Goal: Communication & Community: Answer question/provide support

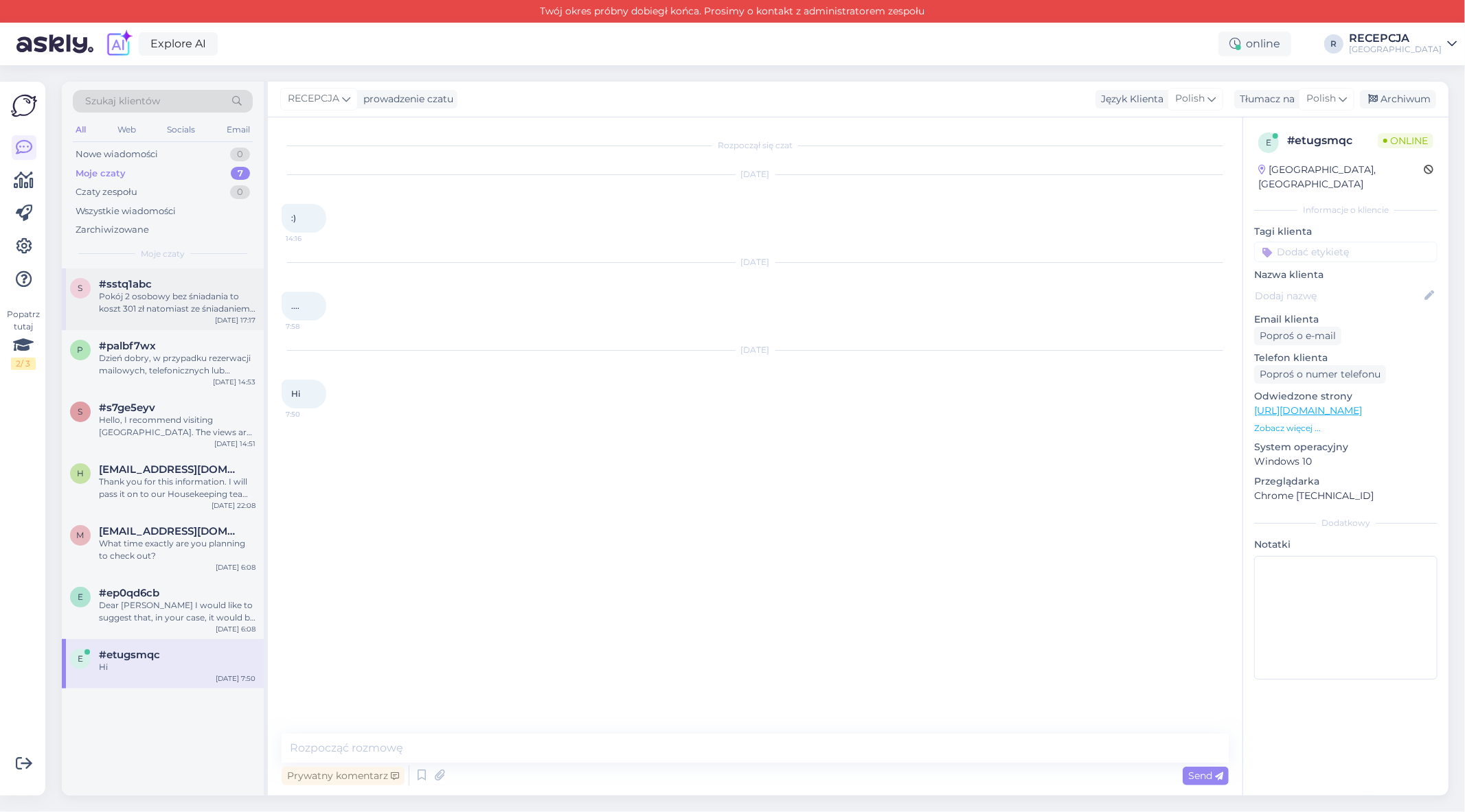
click at [176, 291] on div "Pokój 2 osobowy bez śniadania to koszt 301 zł natomiast ze śniadaniem 442 zł za…" at bounding box center [178, 302] width 157 height 25
click at [188, 304] on div "Pokój 2 osobowy bez śniadania to koszt 301 zł natomiast ze śniadaniem 442 zł za…" at bounding box center [178, 302] width 157 height 25
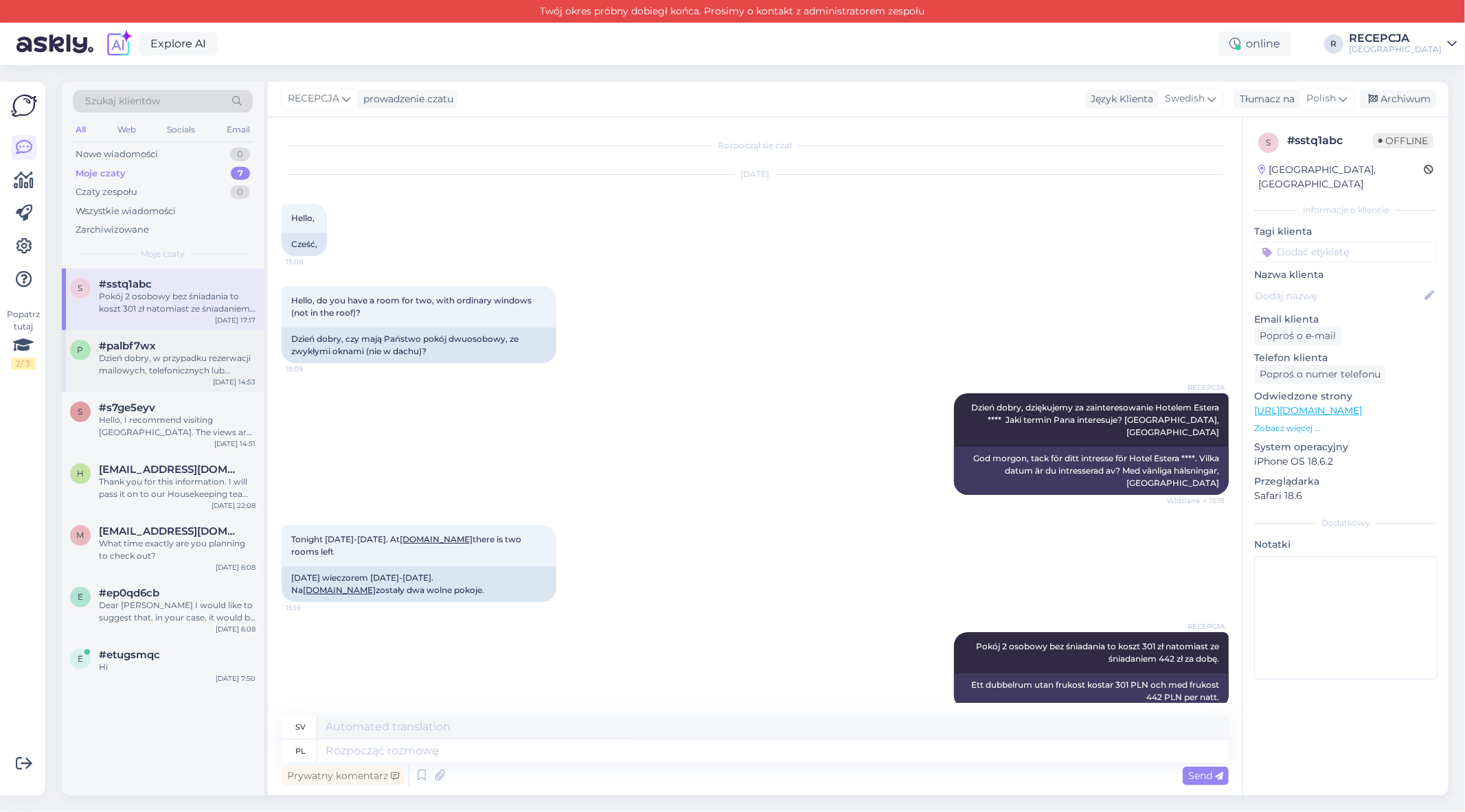
click at [187, 368] on div "Dzień dobry, w przypadku rezerwacji mailowych, telefonicznych lub booking itp. …" at bounding box center [178, 364] width 157 height 25
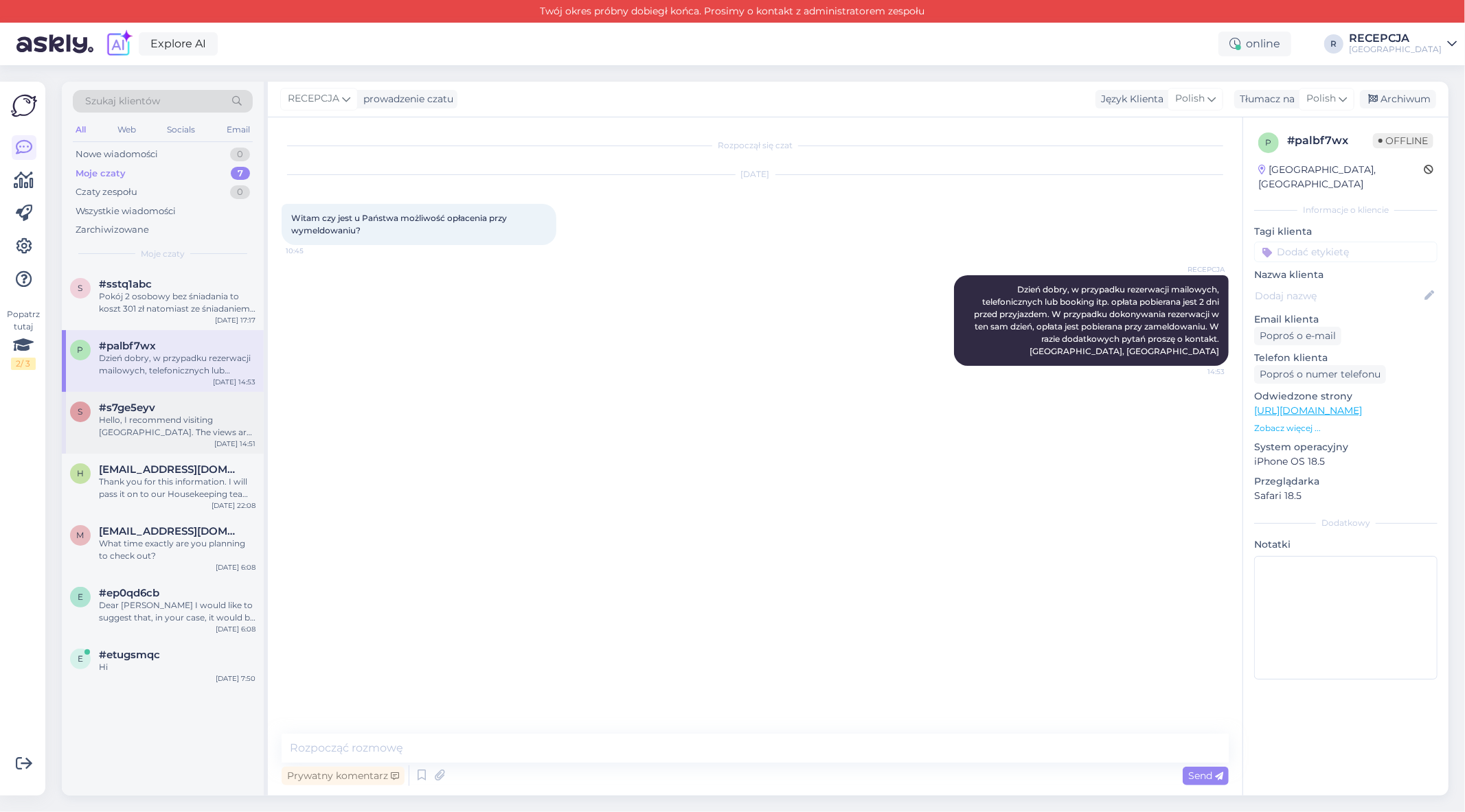
click at [184, 433] on div "Hello, I recommend visiting [GEOGRAPHIC_DATA]. The views are beautiful in winte…" at bounding box center [178, 426] width 157 height 25
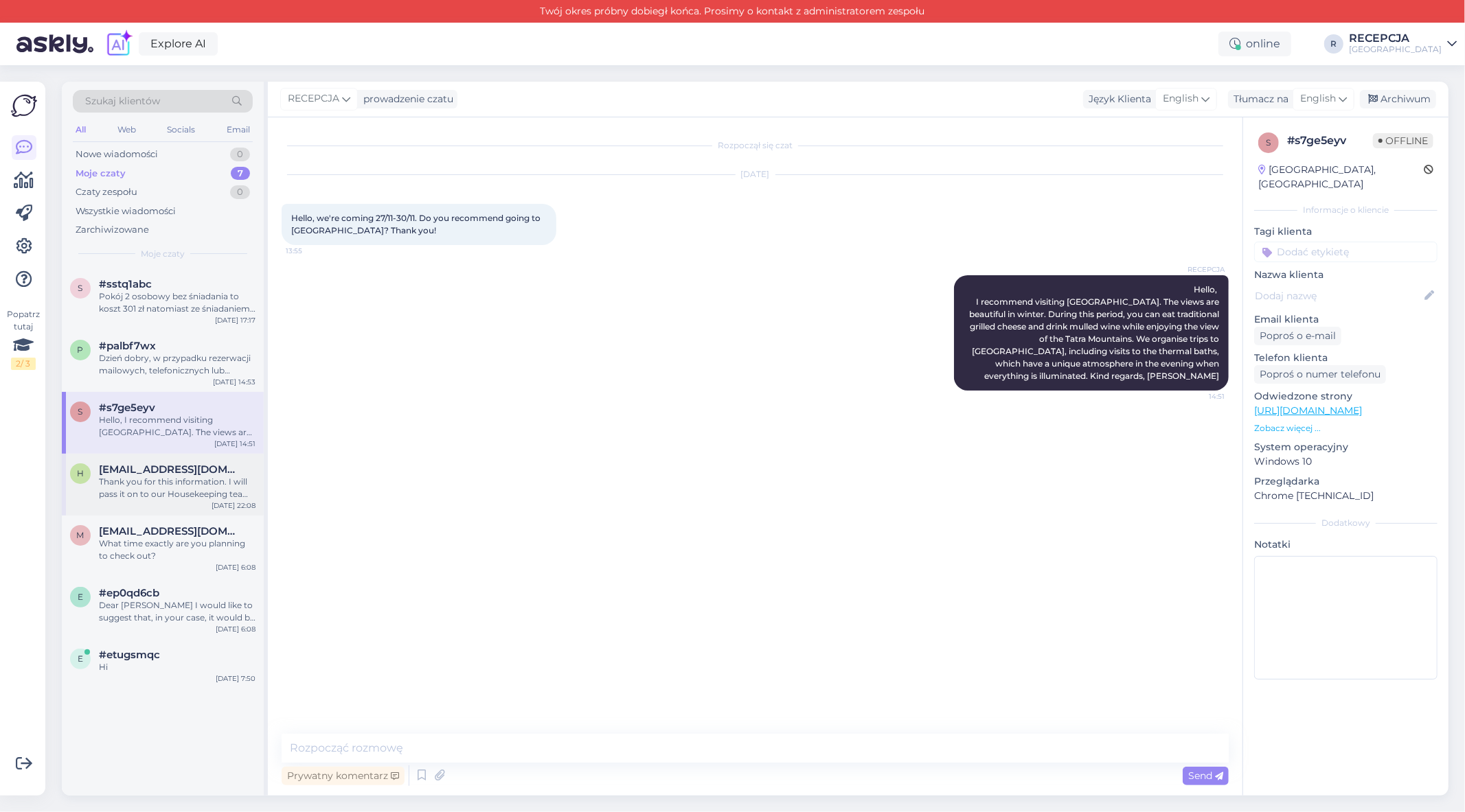
click at [184, 505] on div "h [EMAIL_ADDRESS][DOMAIN_NAME] Thank you for this information. I will pass it o…" at bounding box center [162, 484] width 202 height 62
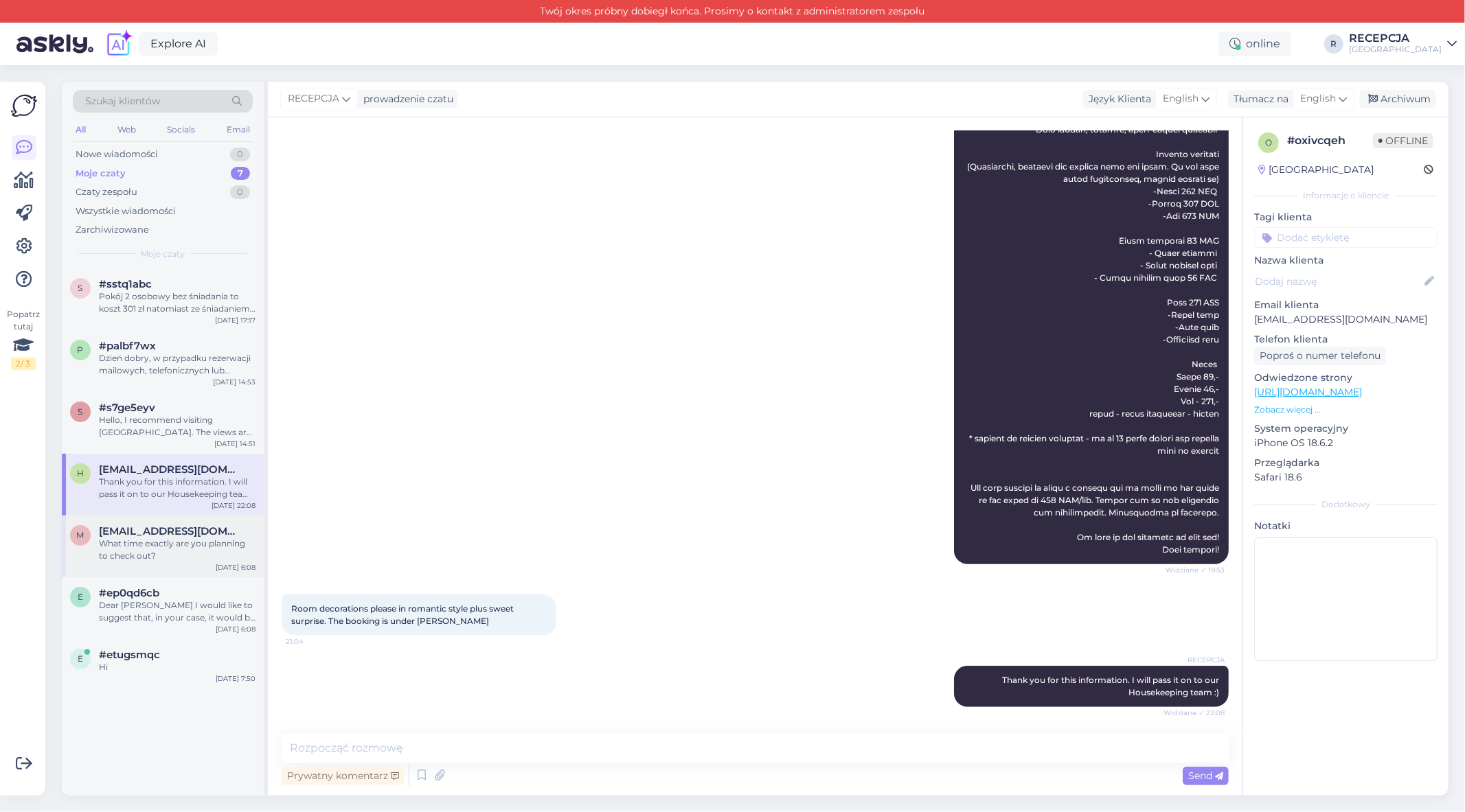
click at [193, 544] on div "What time exactly are you planning to check out?" at bounding box center [178, 550] width 157 height 25
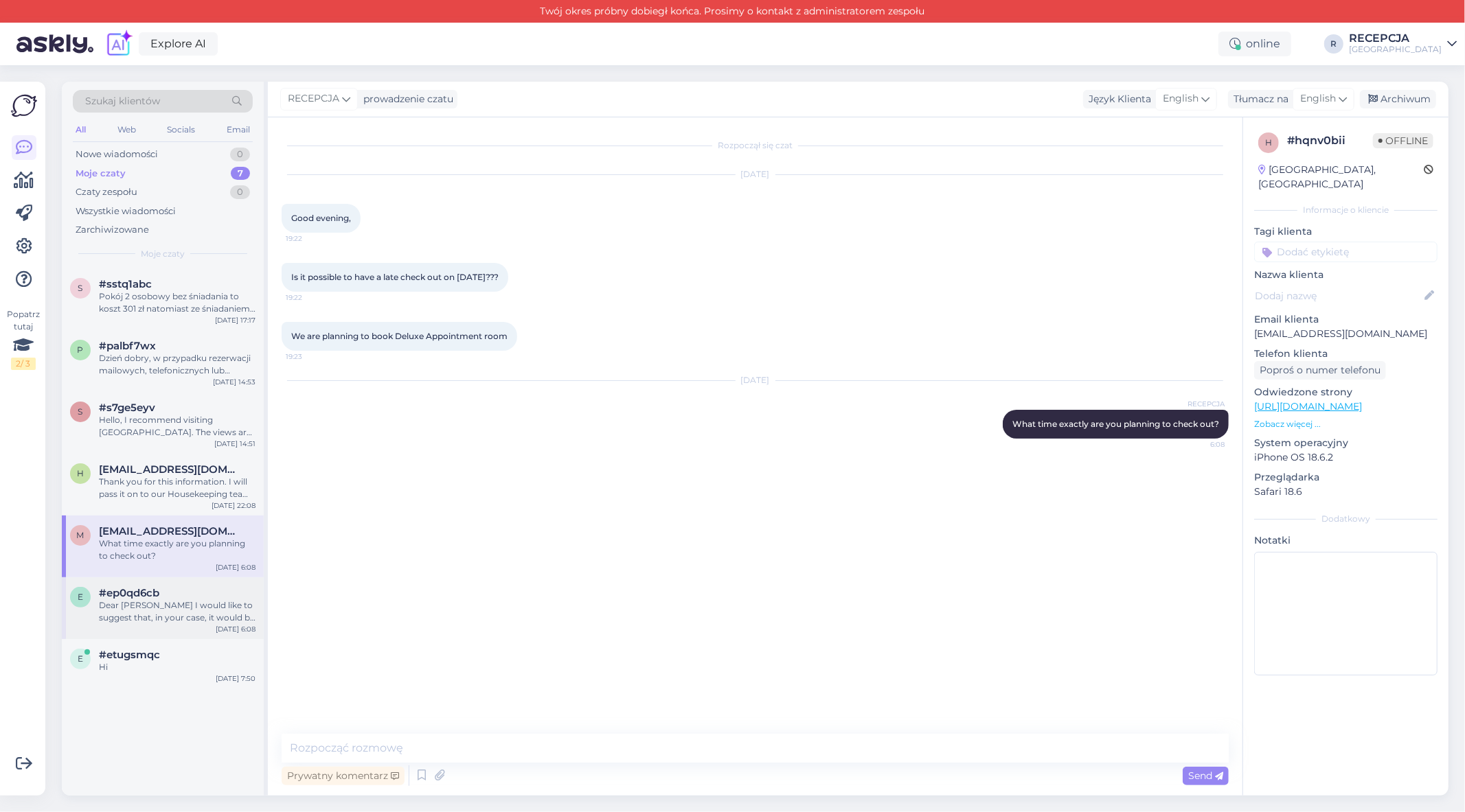
click at [186, 587] on div "#ep0qd6cb" at bounding box center [178, 592] width 157 height 12
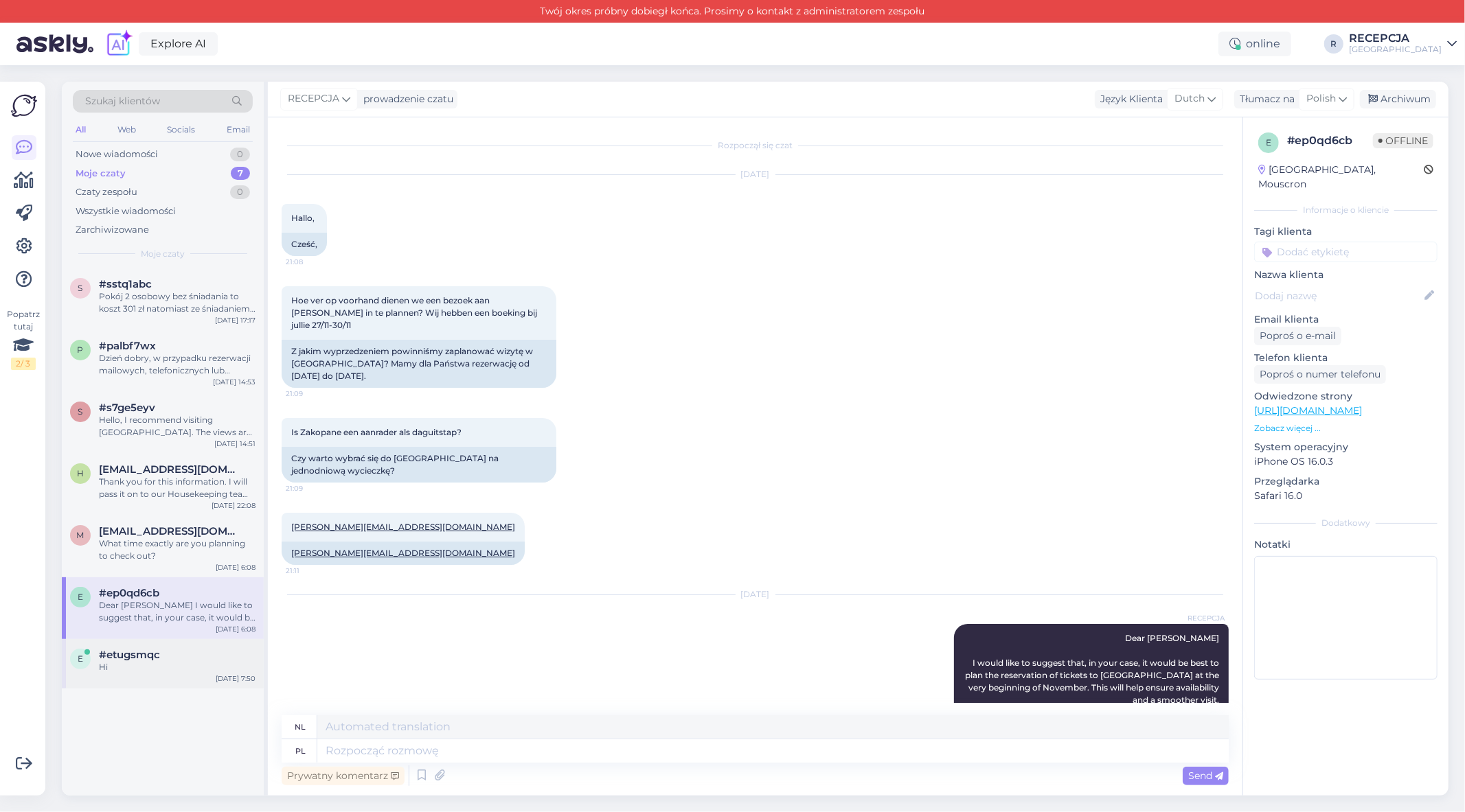
scroll to position [271, 0]
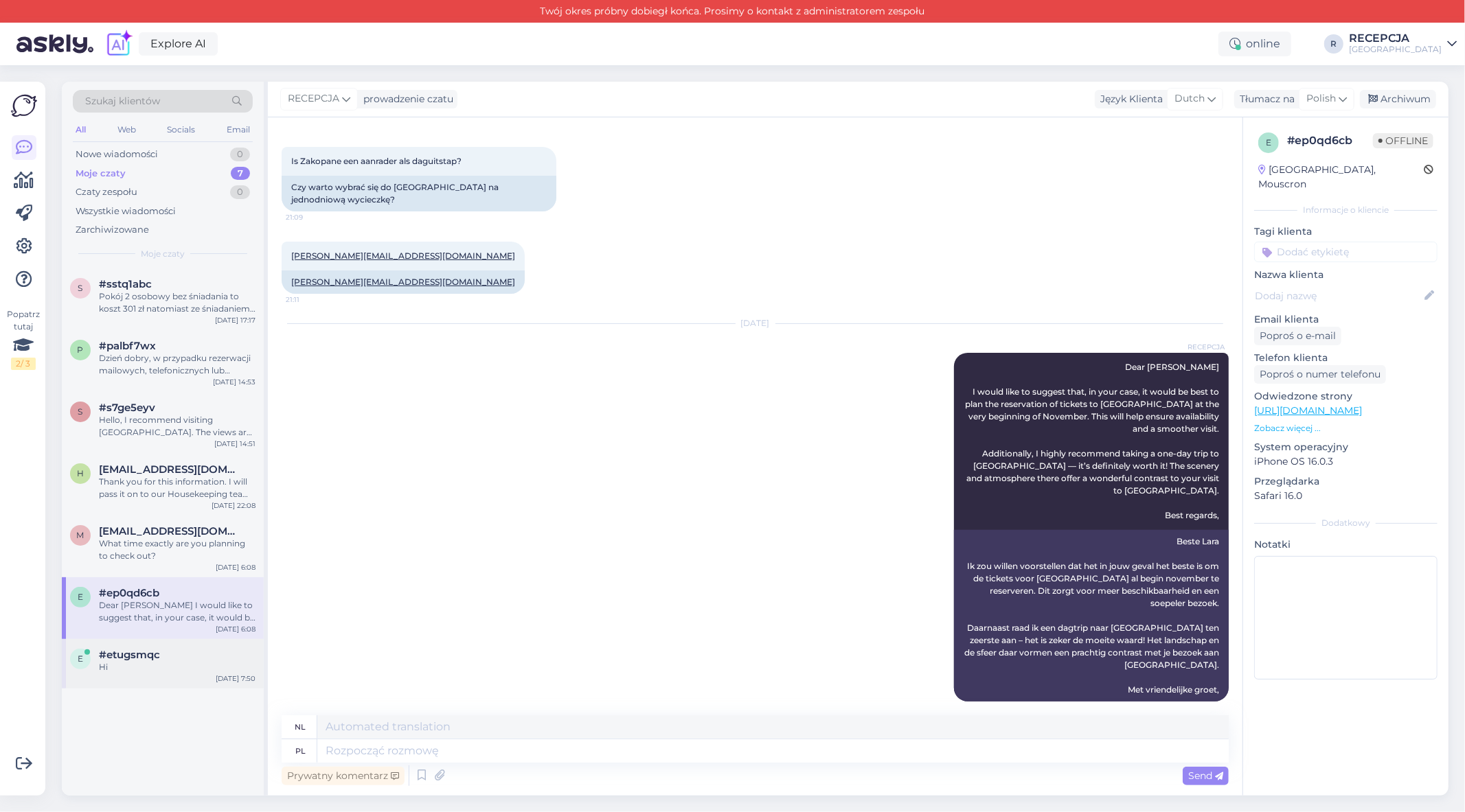
click at [180, 663] on div "Hi" at bounding box center [178, 667] width 157 height 12
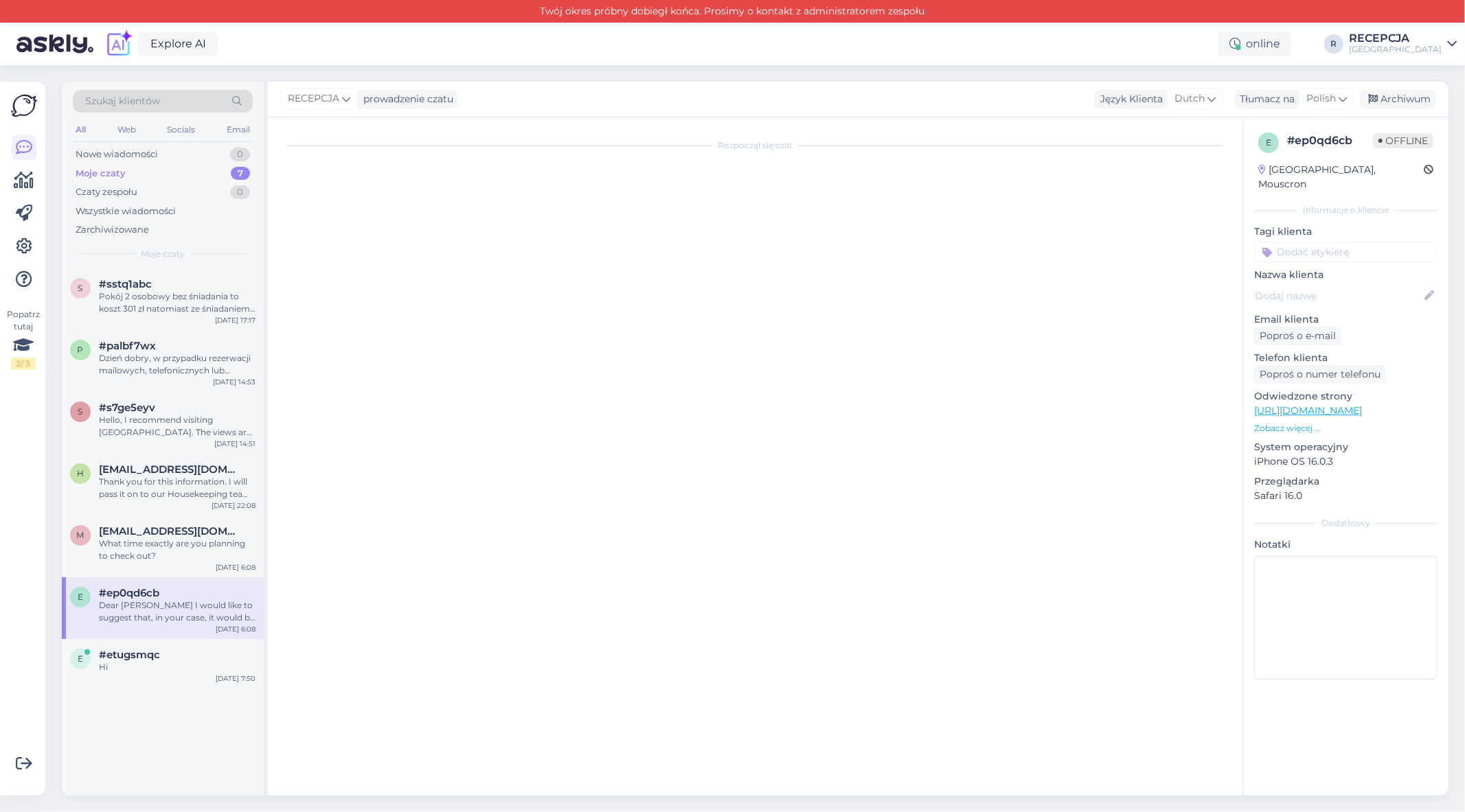
scroll to position [0, 0]
click at [174, 519] on div "m [EMAIL_ADDRESS][DOMAIN_NAME] What time exactly are you planning to check out?…" at bounding box center [162, 546] width 202 height 62
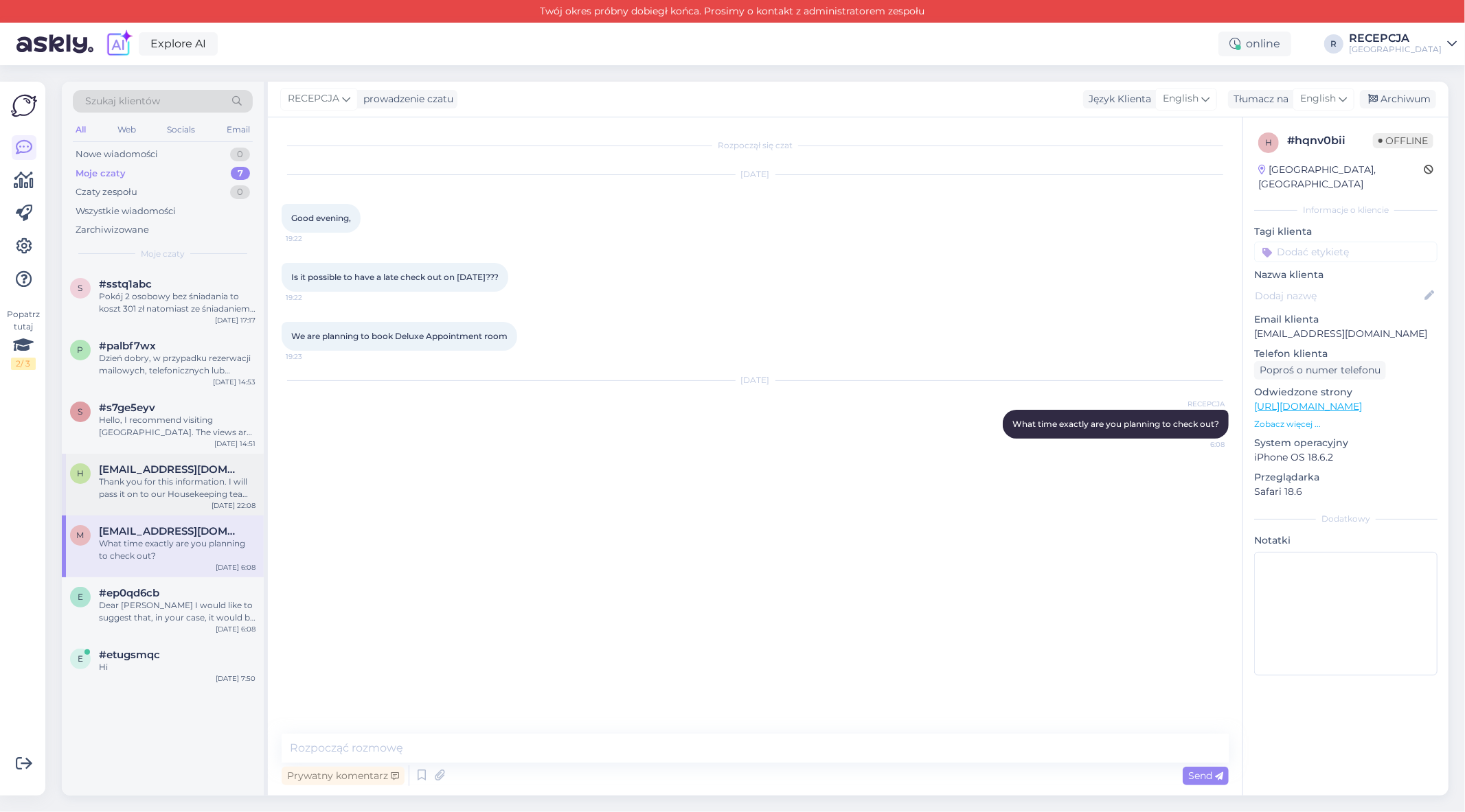
click at [175, 454] on div "h [EMAIL_ADDRESS][DOMAIN_NAME] Thank you for this information. I will pass it o…" at bounding box center [162, 484] width 202 height 62
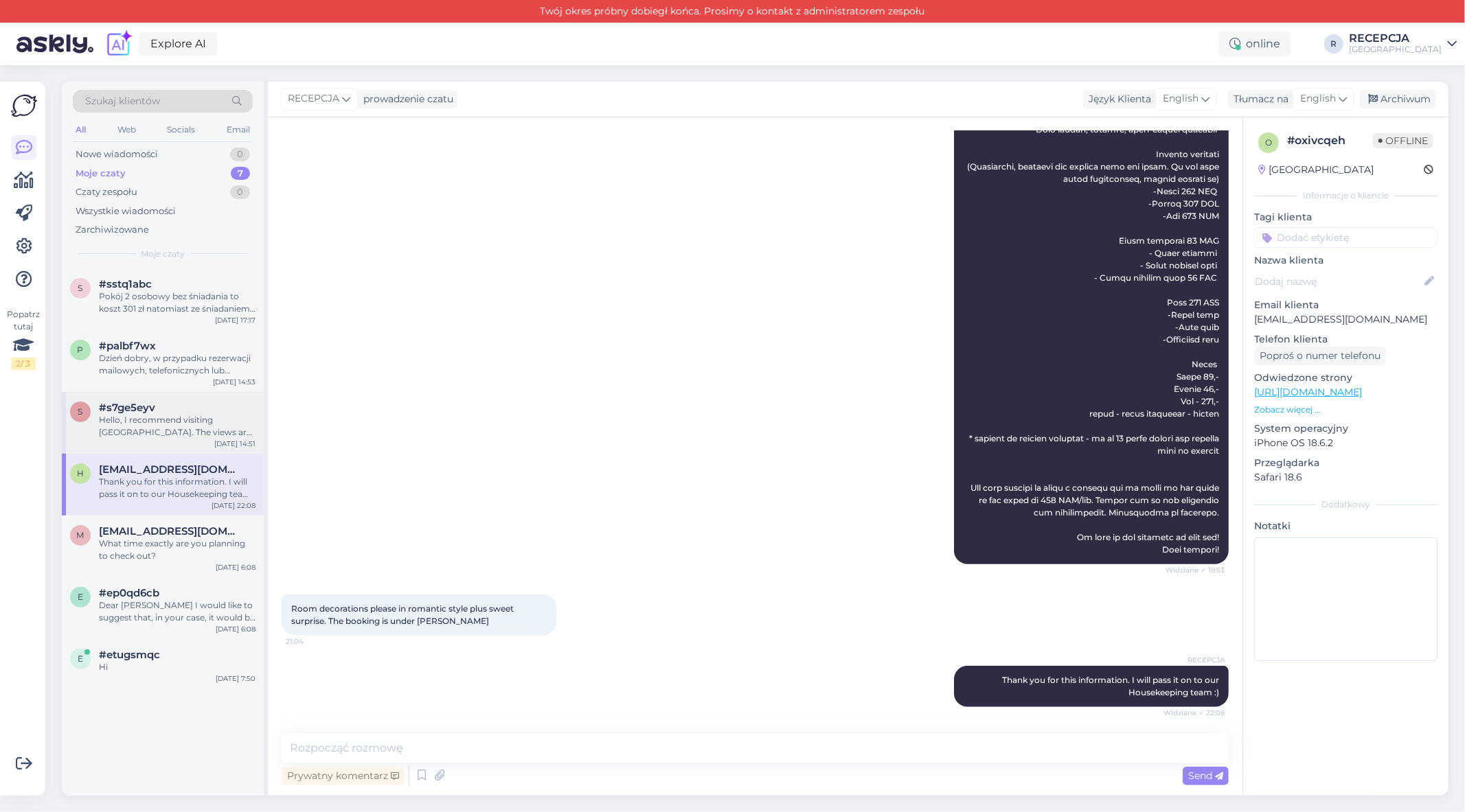
click at [170, 407] on div "#s7ge5eyv" at bounding box center [178, 407] width 157 height 12
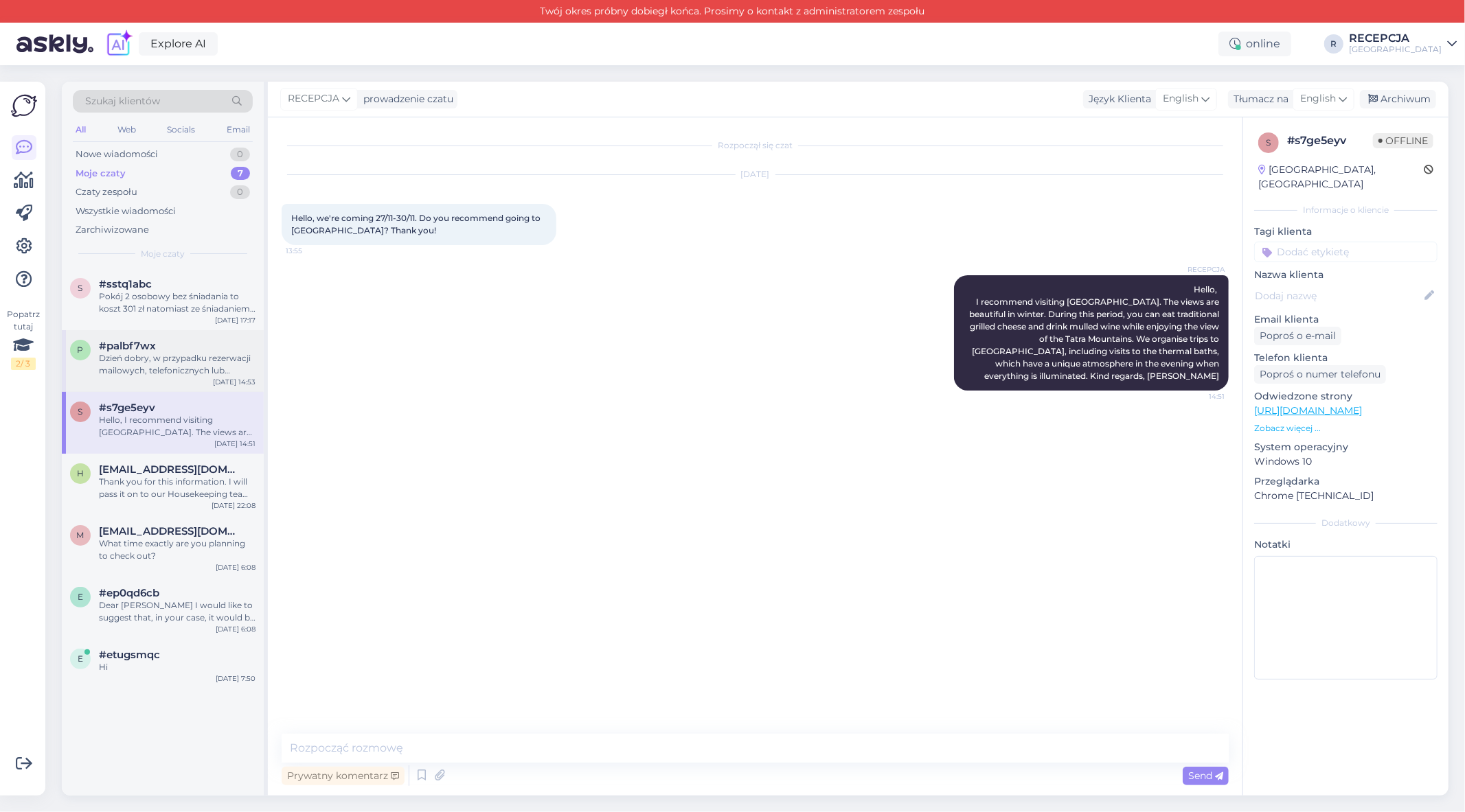
scroll to position [0, 0]
click at [176, 352] on div "Dzień dobry, w przypadku rezerwacji mailowych, telefonicznych lub booking itp. …" at bounding box center [178, 364] width 157 height 25
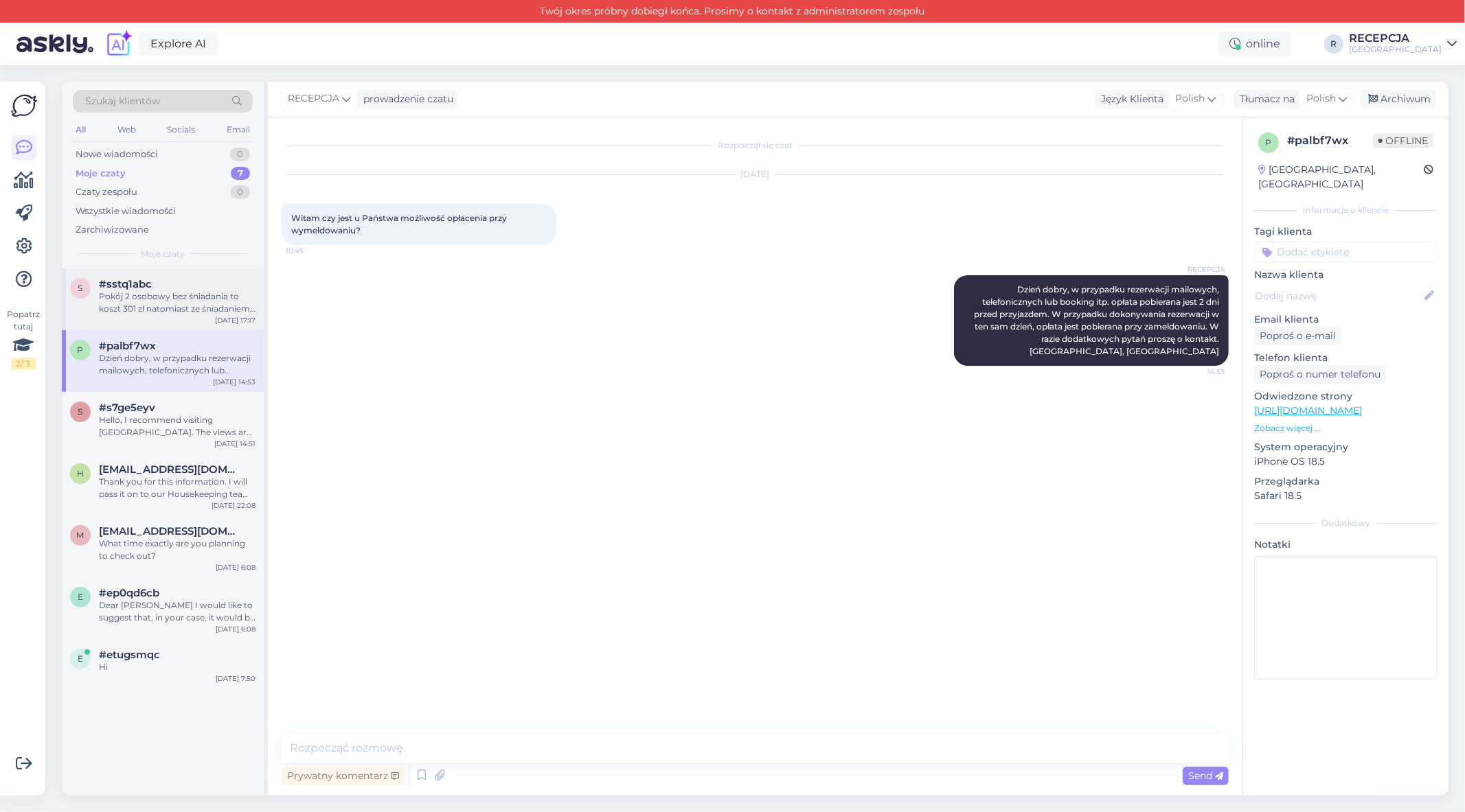
click at [183, 304] on div "Pokój 2 osobowy bez śniadania to koszt 301 zł natomiast ze śniadaniem 442 zł za…" at bounding box center [178, 302] width 157 height 25
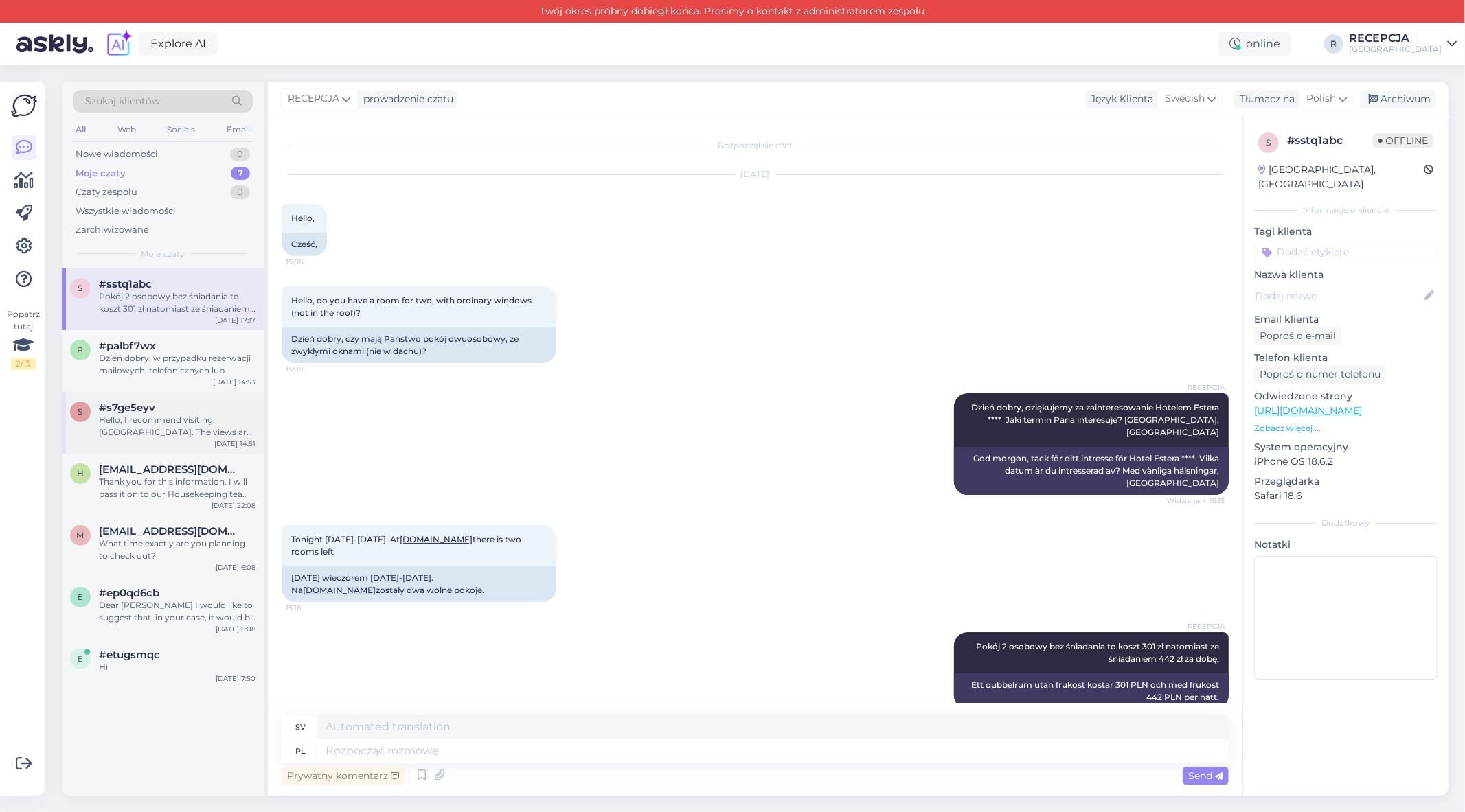
click at [173, 420] on div "Hello, I recommend visiting [GEOGRAPHIC_DATA]. The views are beautiful in winte…" at bounding box center [178, 426] width 157 height 25
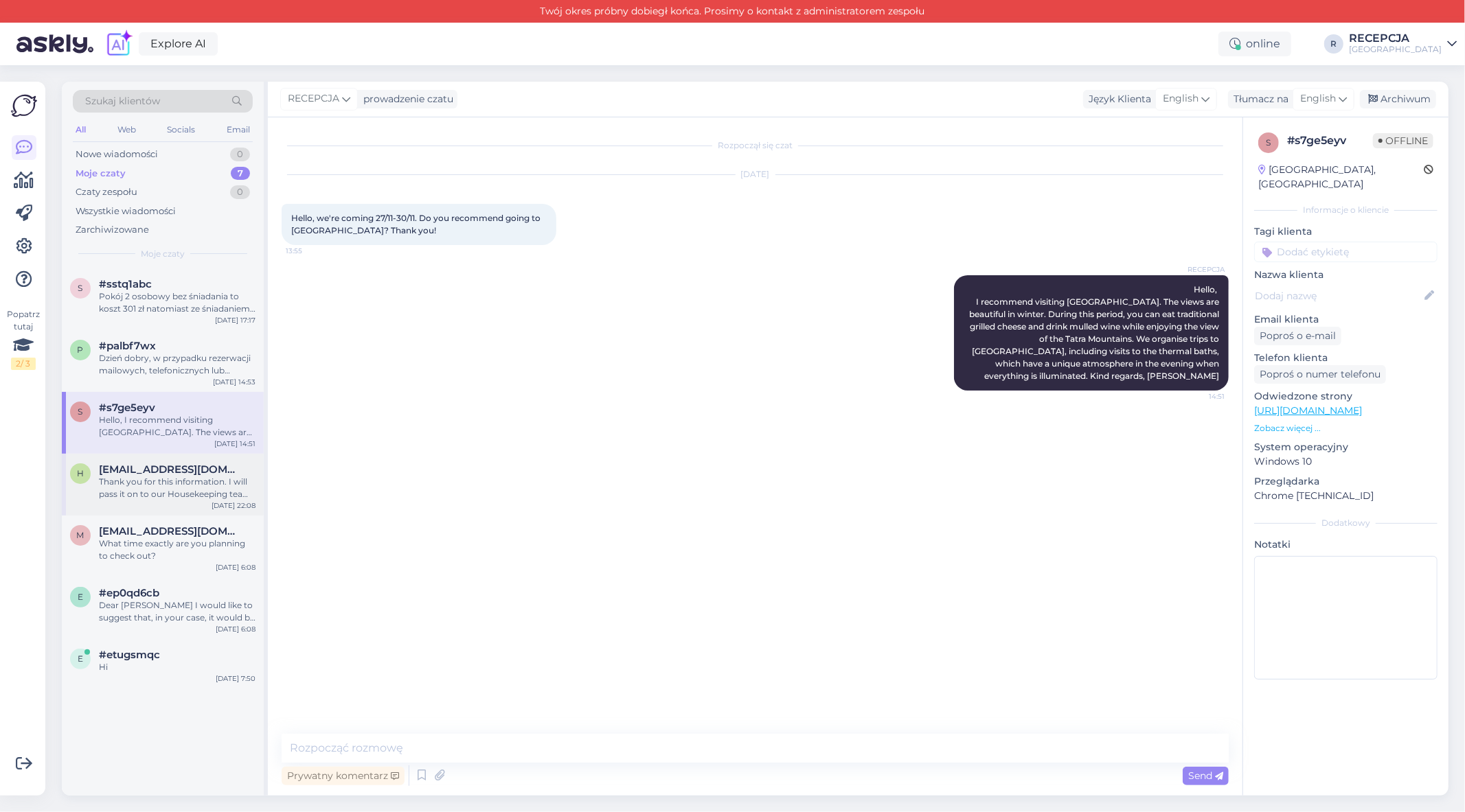
click at [153, 483] on div "Thank you for this information. I will pass it on to our Housekeeping team :)" at bounding box center [178, 488] width 157 height 25
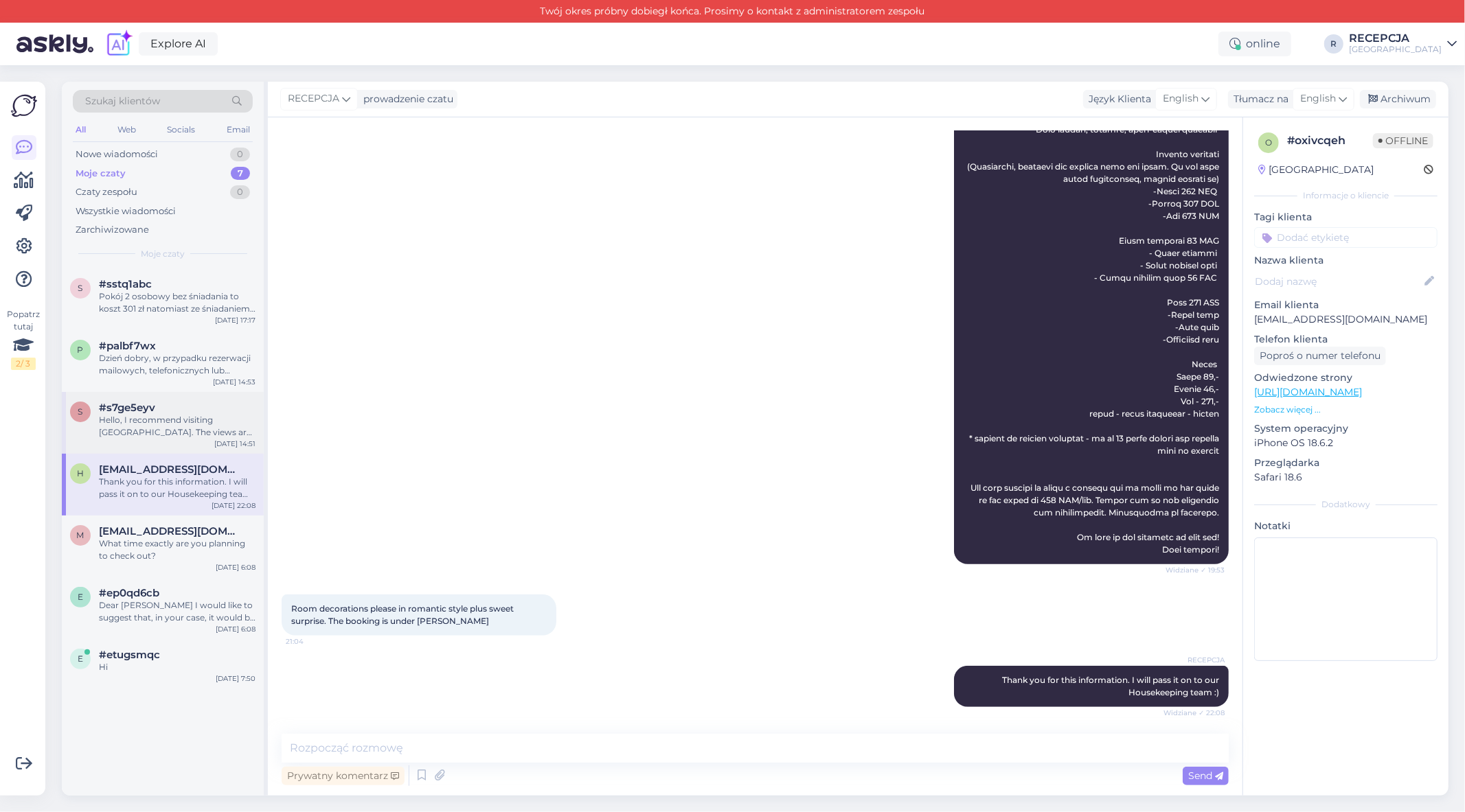
click at [139, 414] on div "Hello, I recommend visiting [GEOGRAPHIC_DATA]. The views are beautiful in winte…" at bounding box center [178, 426] width 157 height 25
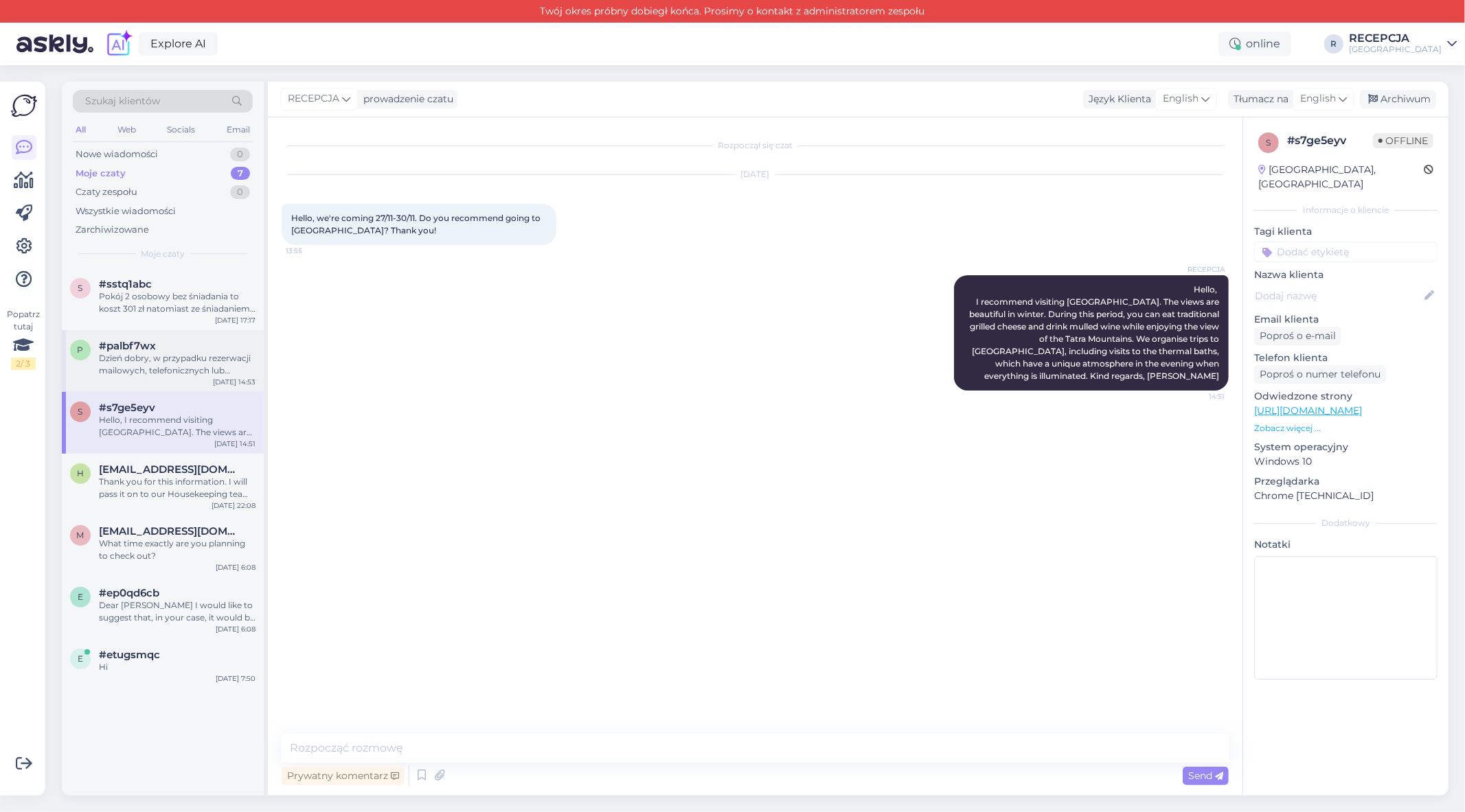
click at [153, 364] on div "Dzień dobry, w przypadku rezerwacji mailowych, telefonicznych lub booking itp. …" at bounding box center [178, 364] width 157 height 25
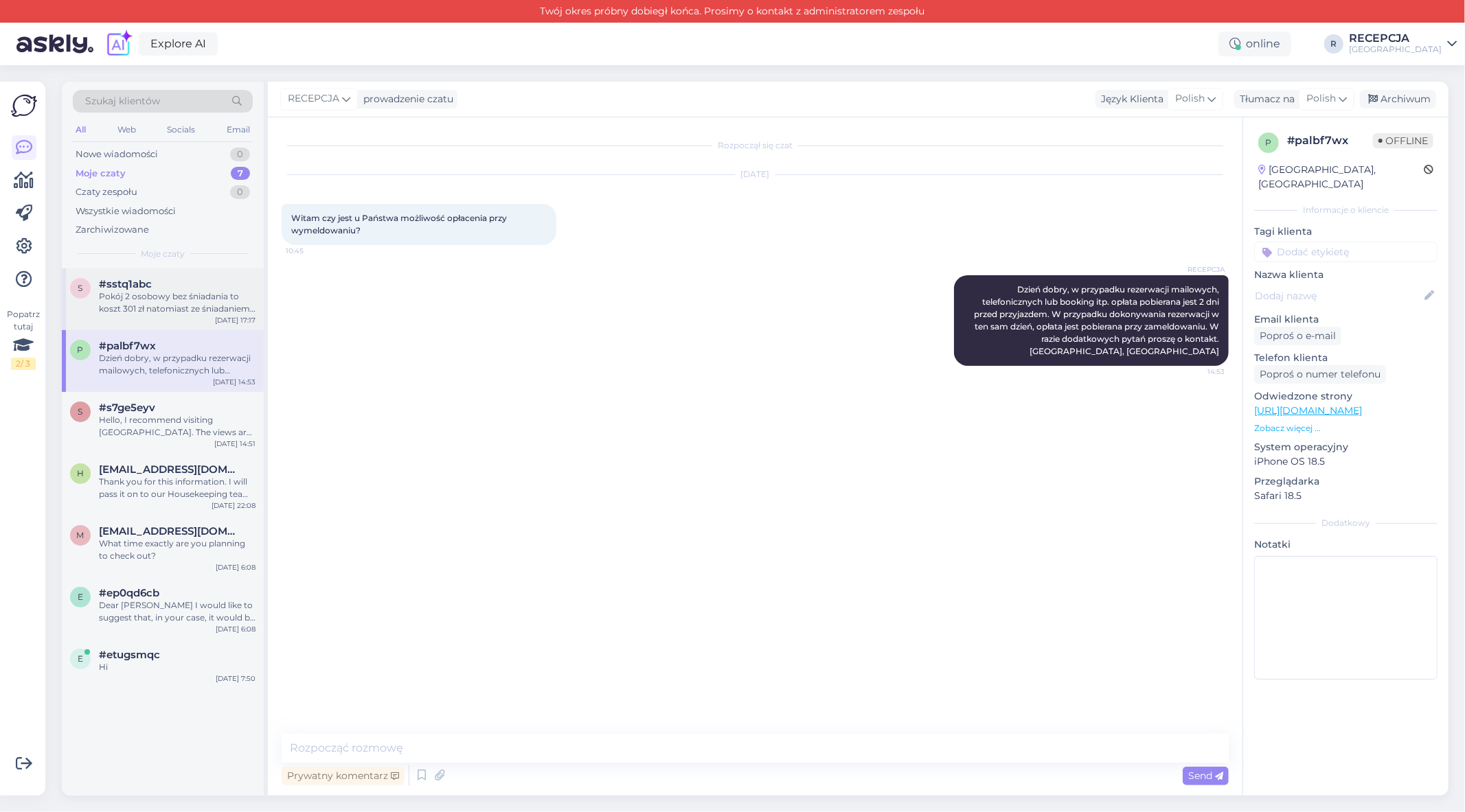
click at [173, 307] on div "Pokój 2 osobowy bez śniadania to koszt 301 zł natomiast ze śniadaniem 442 zł za…" at bounding box center [178, 302] width 157 height 25
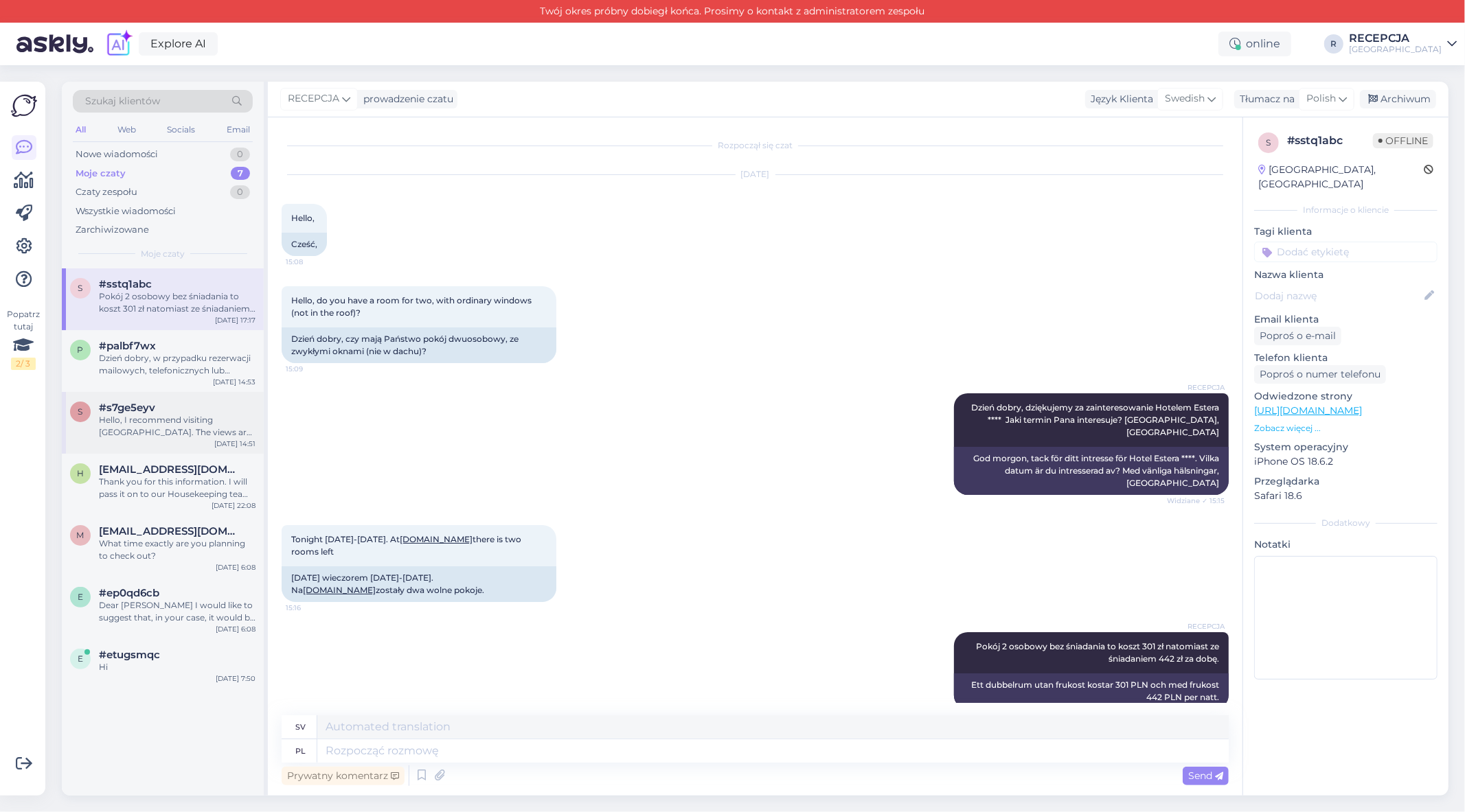
click at [174, 408] on div "#s7ge5eyv" at bounding box center [178, 407] width 157 height 12
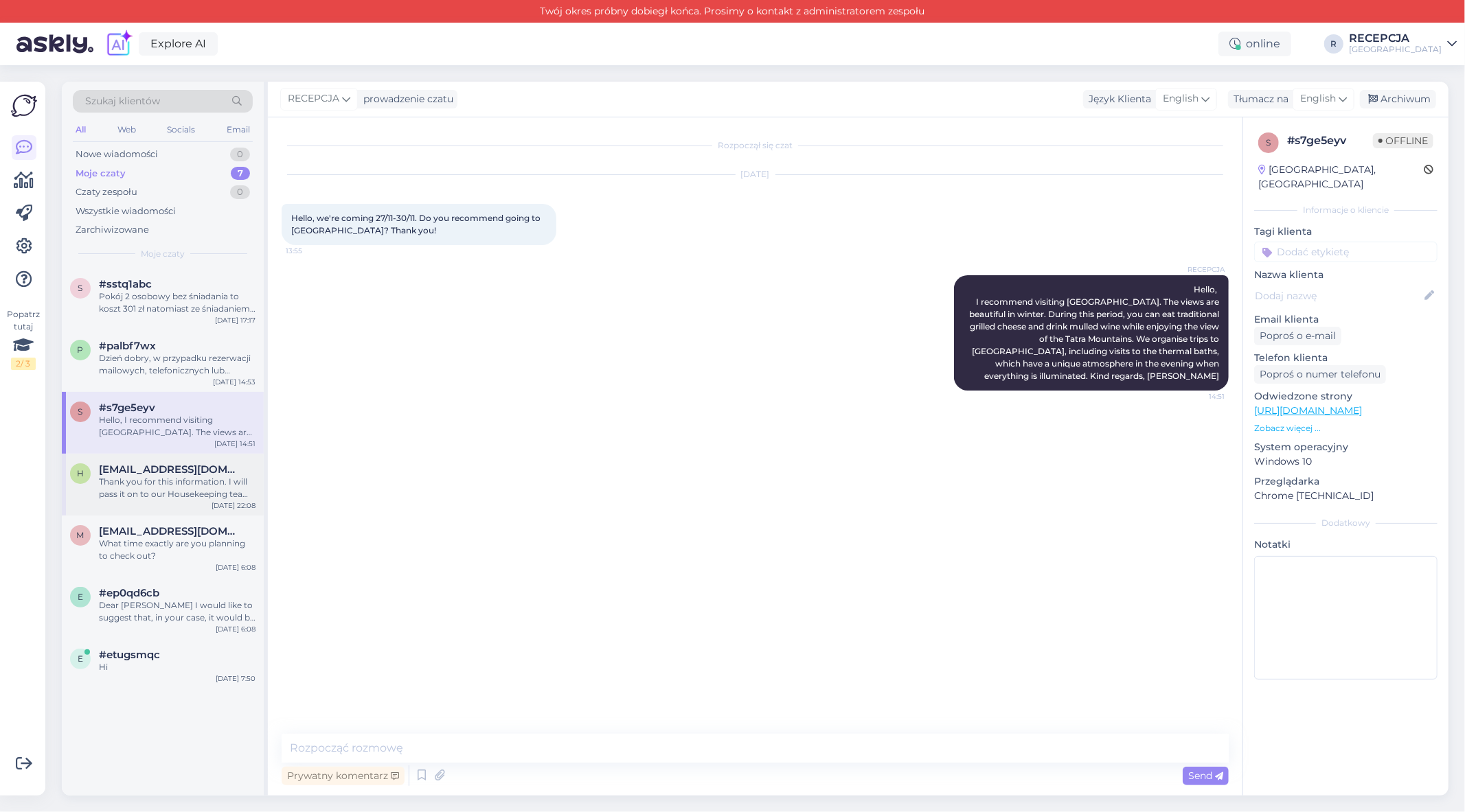
click at [188, 488] on div "Thank you for this information. I will pass it on to our Housekeeping team :)" at bounding box center [178, 488] width 157 height 25
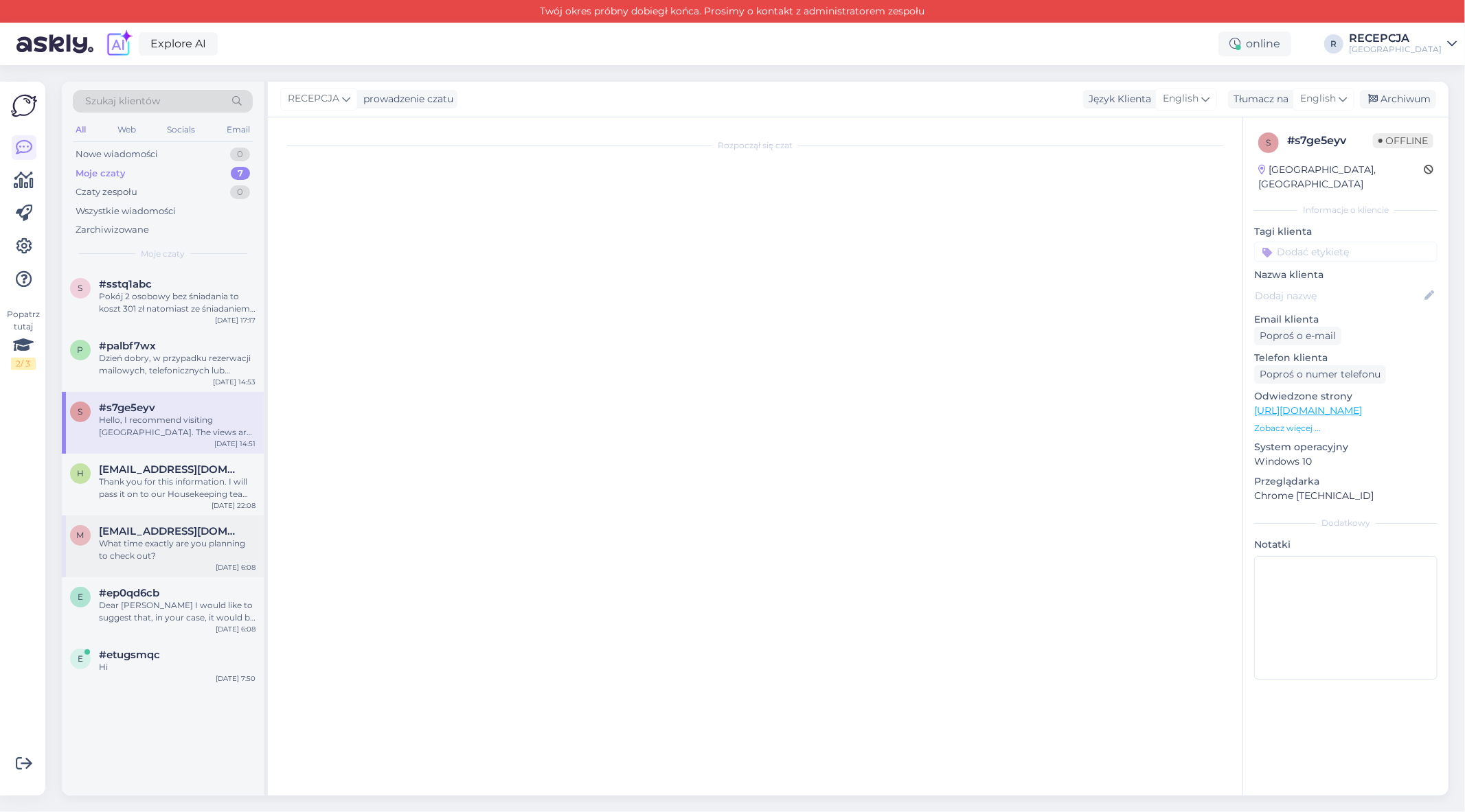
scroll to position [380, 0]
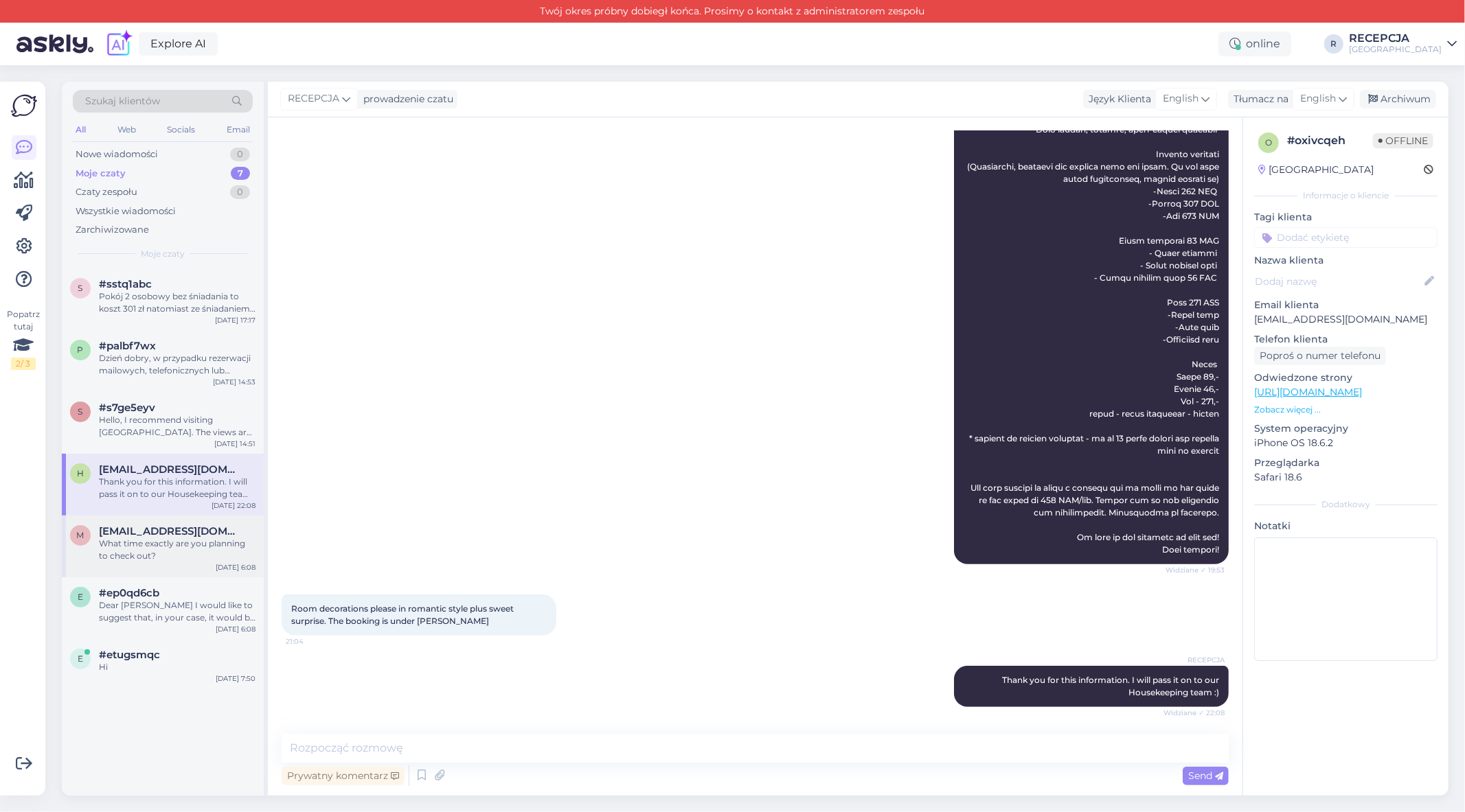
click at [200, 543] on div "What time exactly are you planning to check out?" at bounding box center [178, 550] width 157 height 25
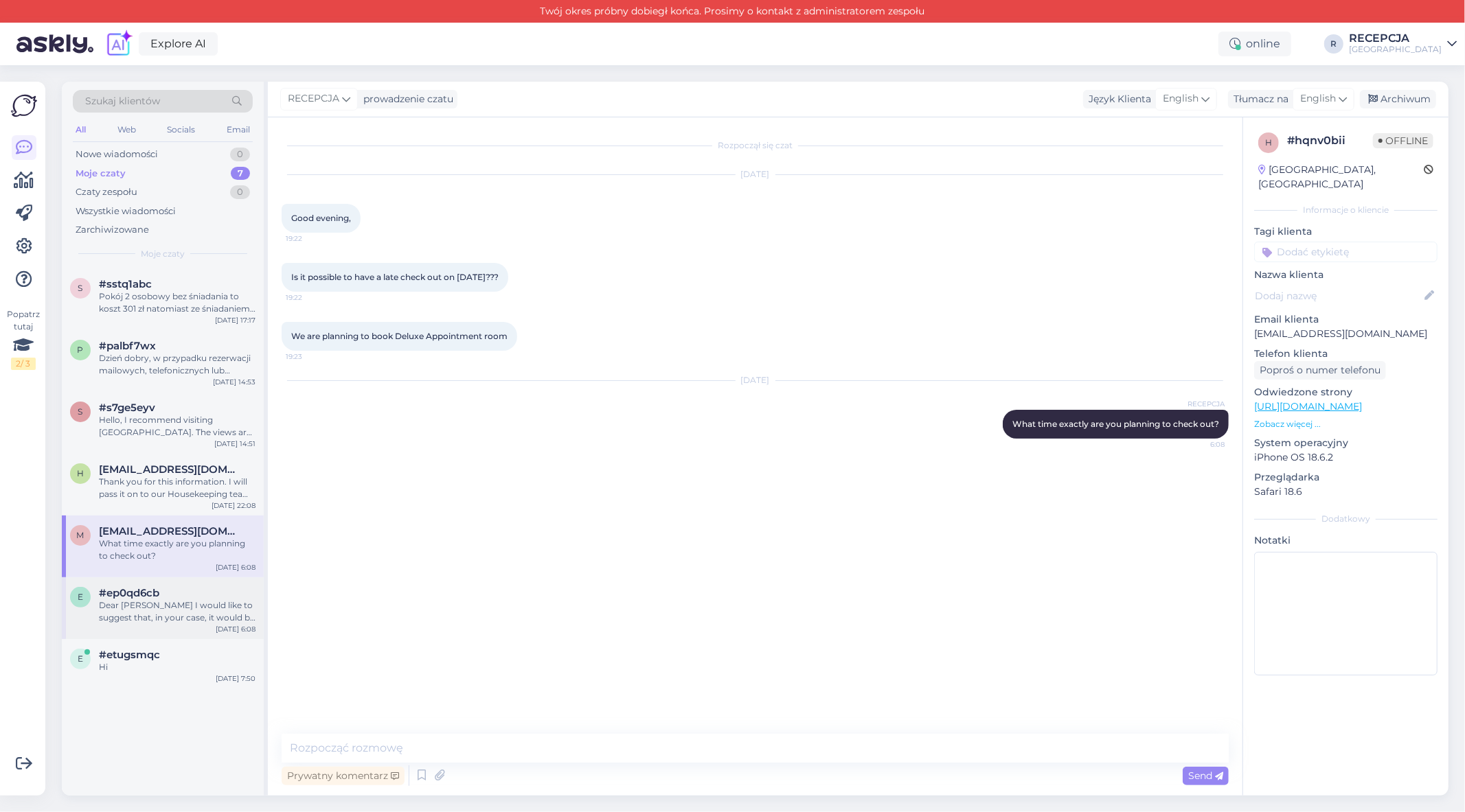
click at [198, 601] on div "Dear [PERSON_NAME] I would like to suggest that, in your case, it would be best…" at bounding box center [178, 611] width 157 height 25
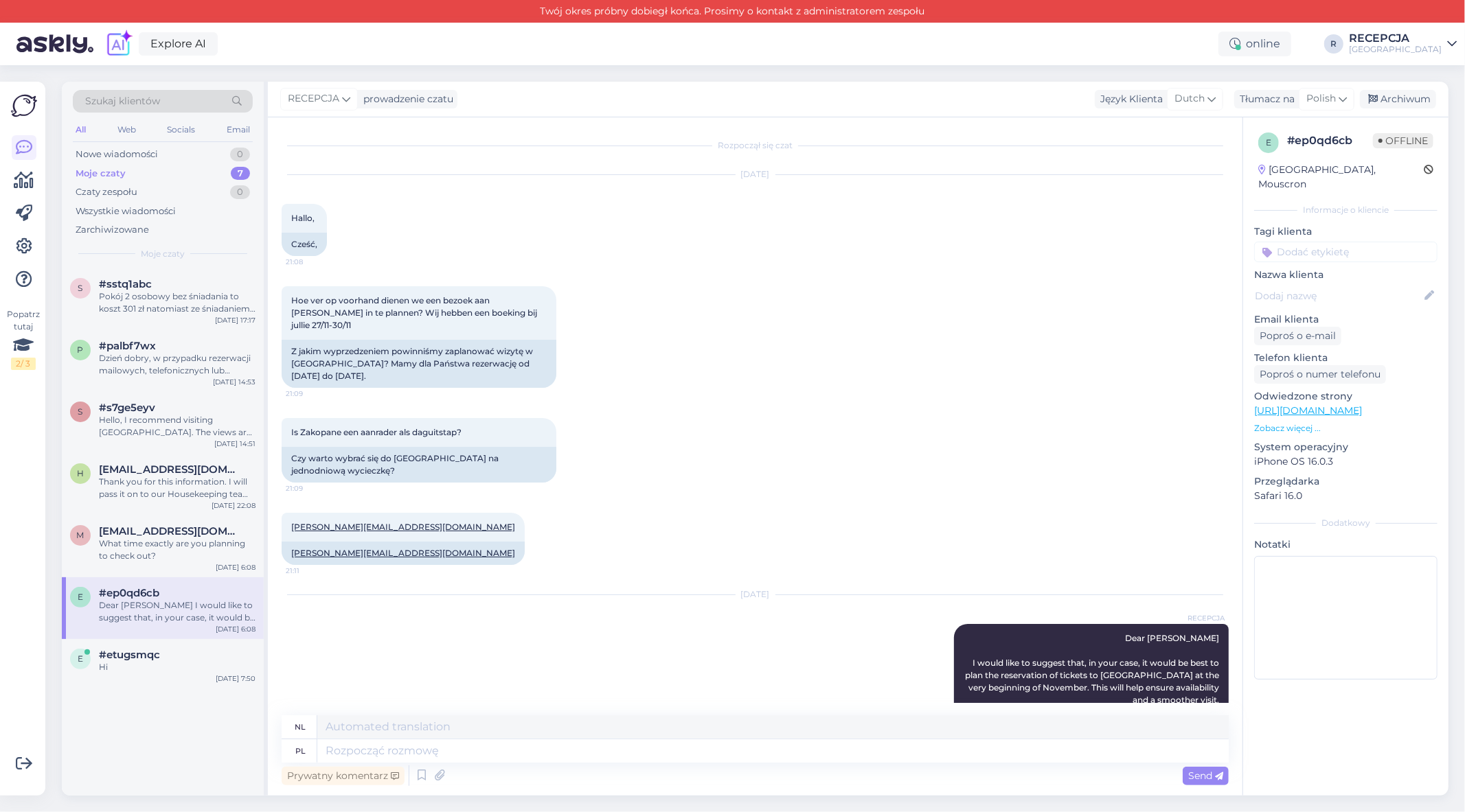
scroll to position [271, 0]
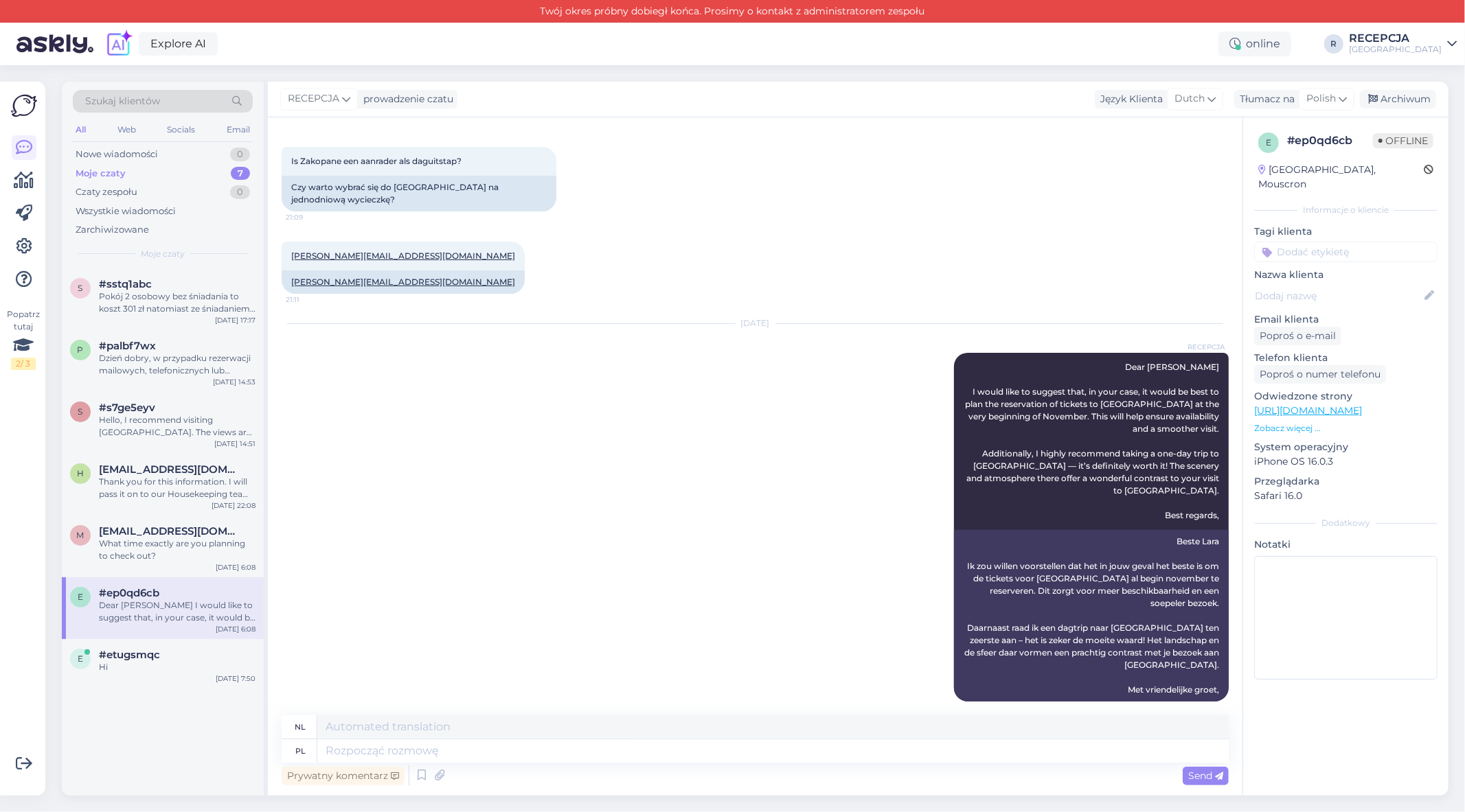
click at [202, 637] on div "e #ep0qd6cb Dear [PERSON_NAME] I would like to suggest that, in your case, it w…" at bounding box center [162, 607] width 202 height 62
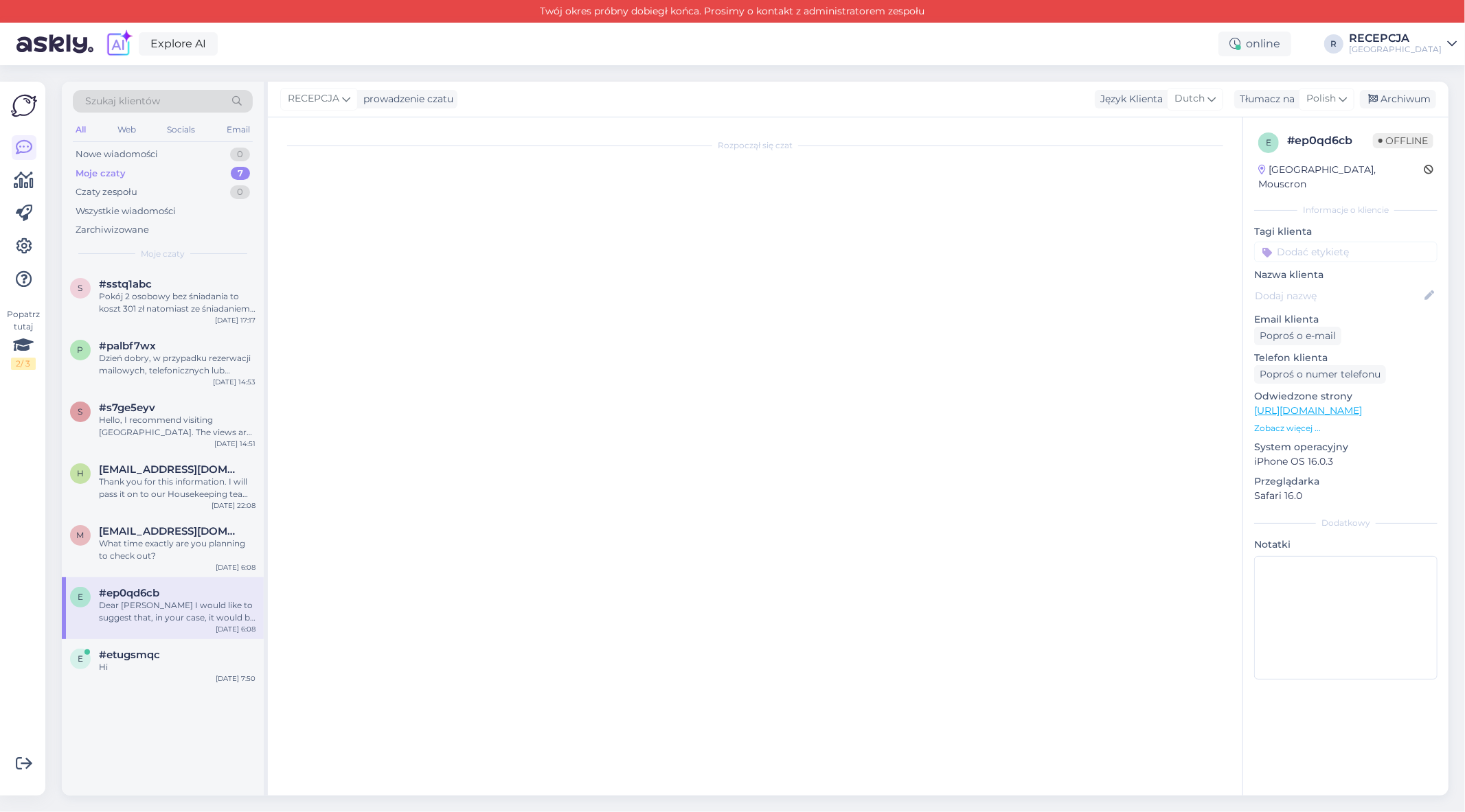
scroll to position [0, 0]
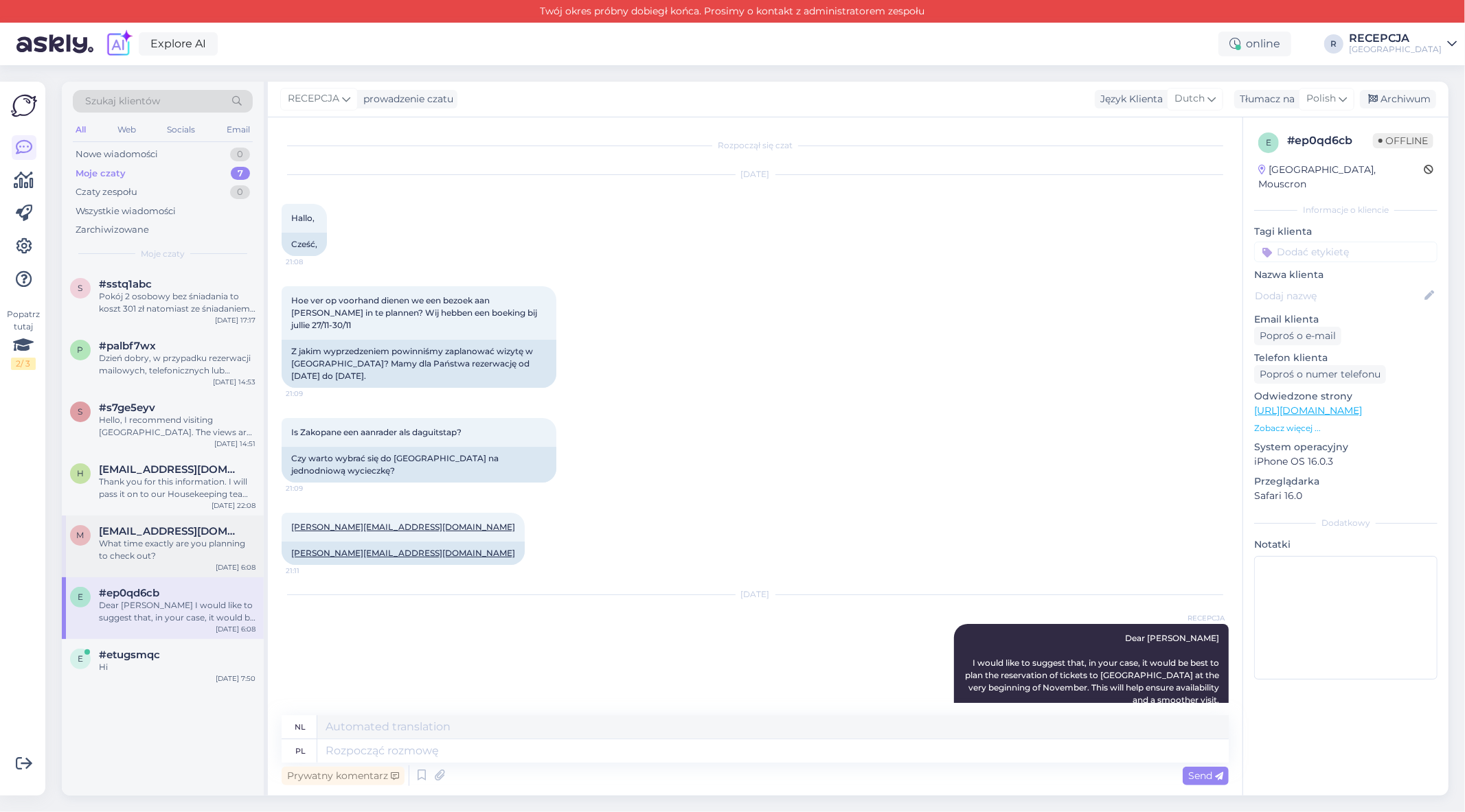
click at [176, 563] on div "m [EMAIL_ADDRESS][DOMAIN_NAME] What time exactly are you planning to check out?…" at bounding box center [162, 546] width 202 height 62
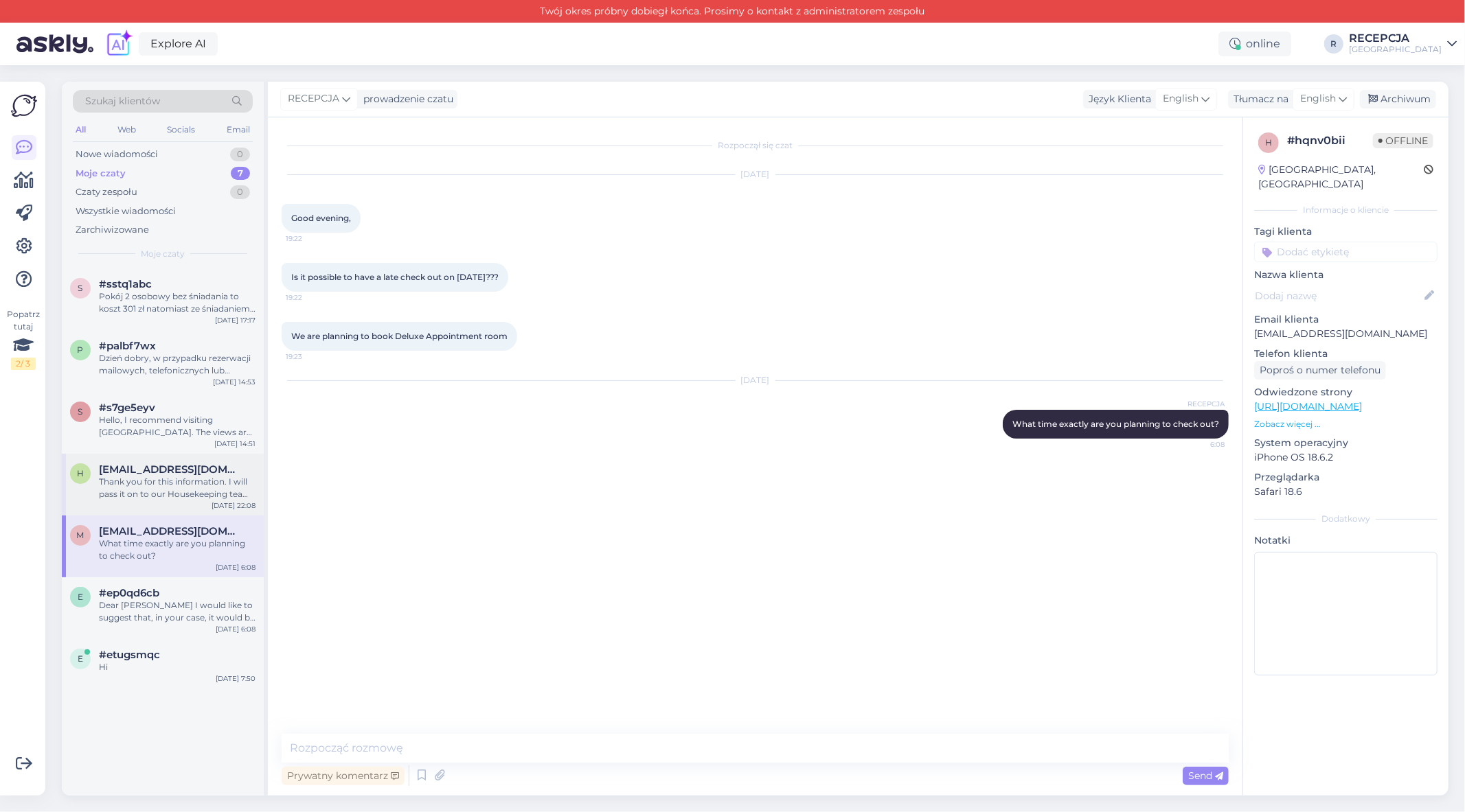
click at [163, 490] on div "Thank you for this information. I will pass it on to our Housekeeping team :)" at bounding box center [178, 488] width 157 height 25
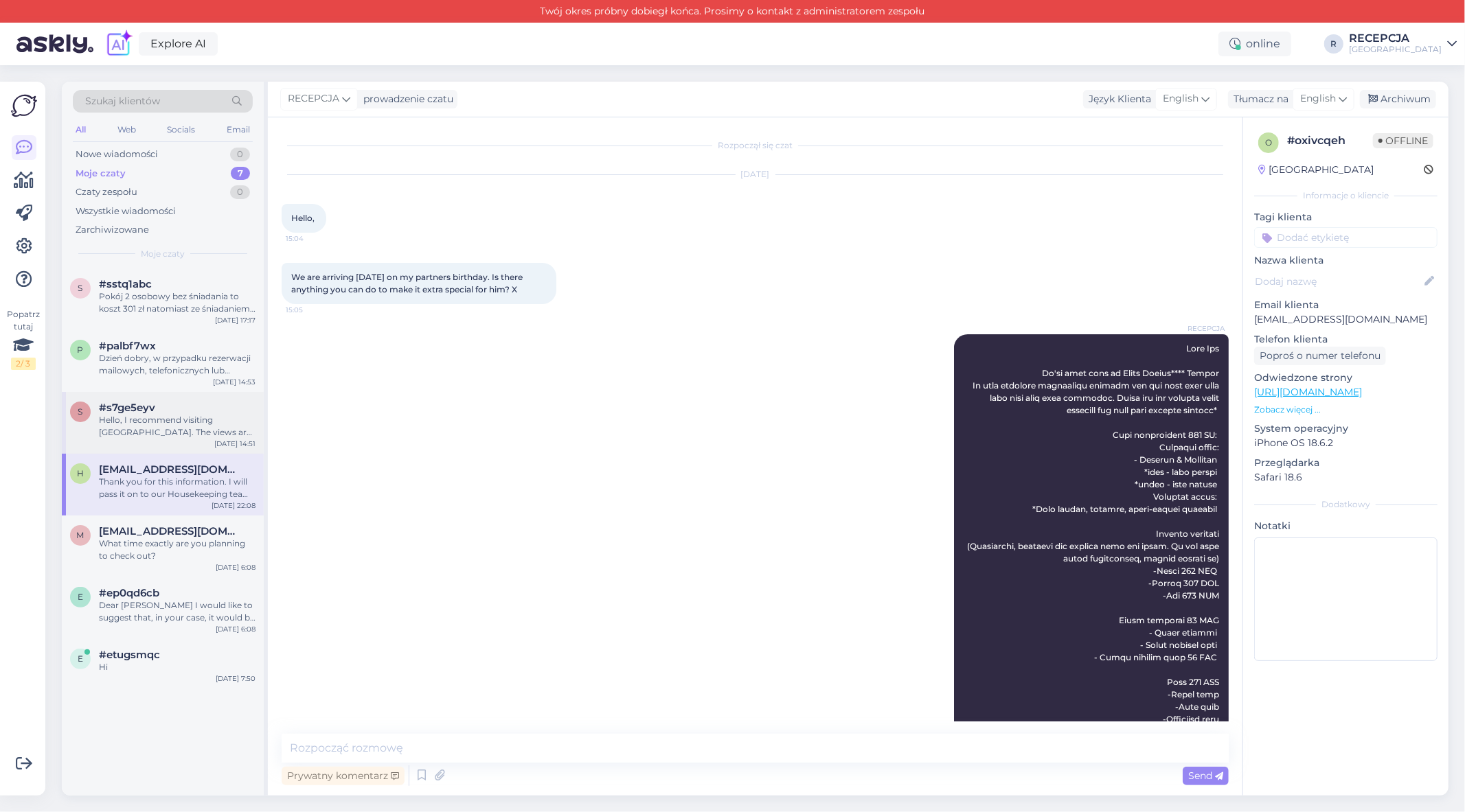
scroll to position [380, 0]
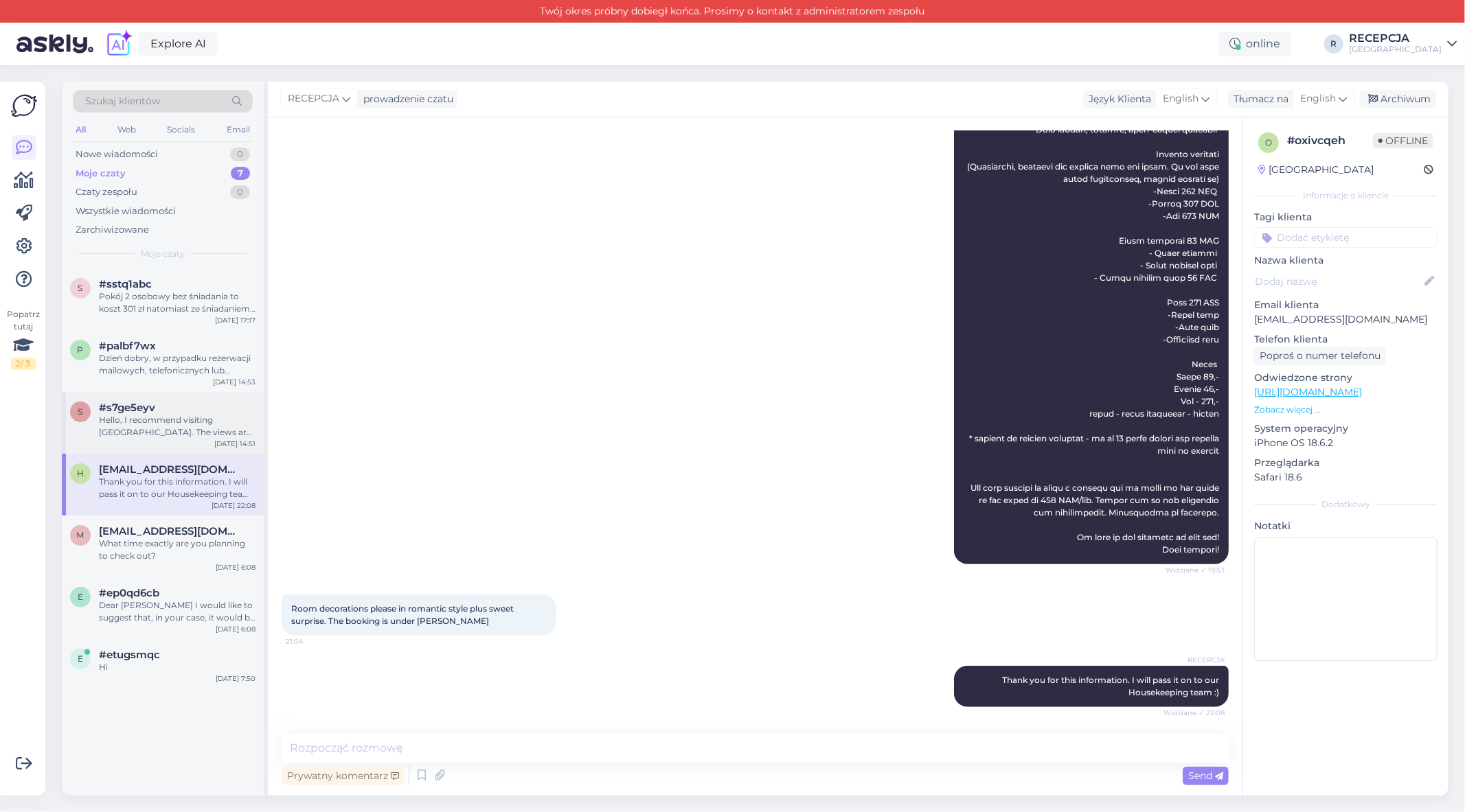
click at [175, 409] on div "#s7ge5eyv" at bounding box center [178, 407] width 157 height 12
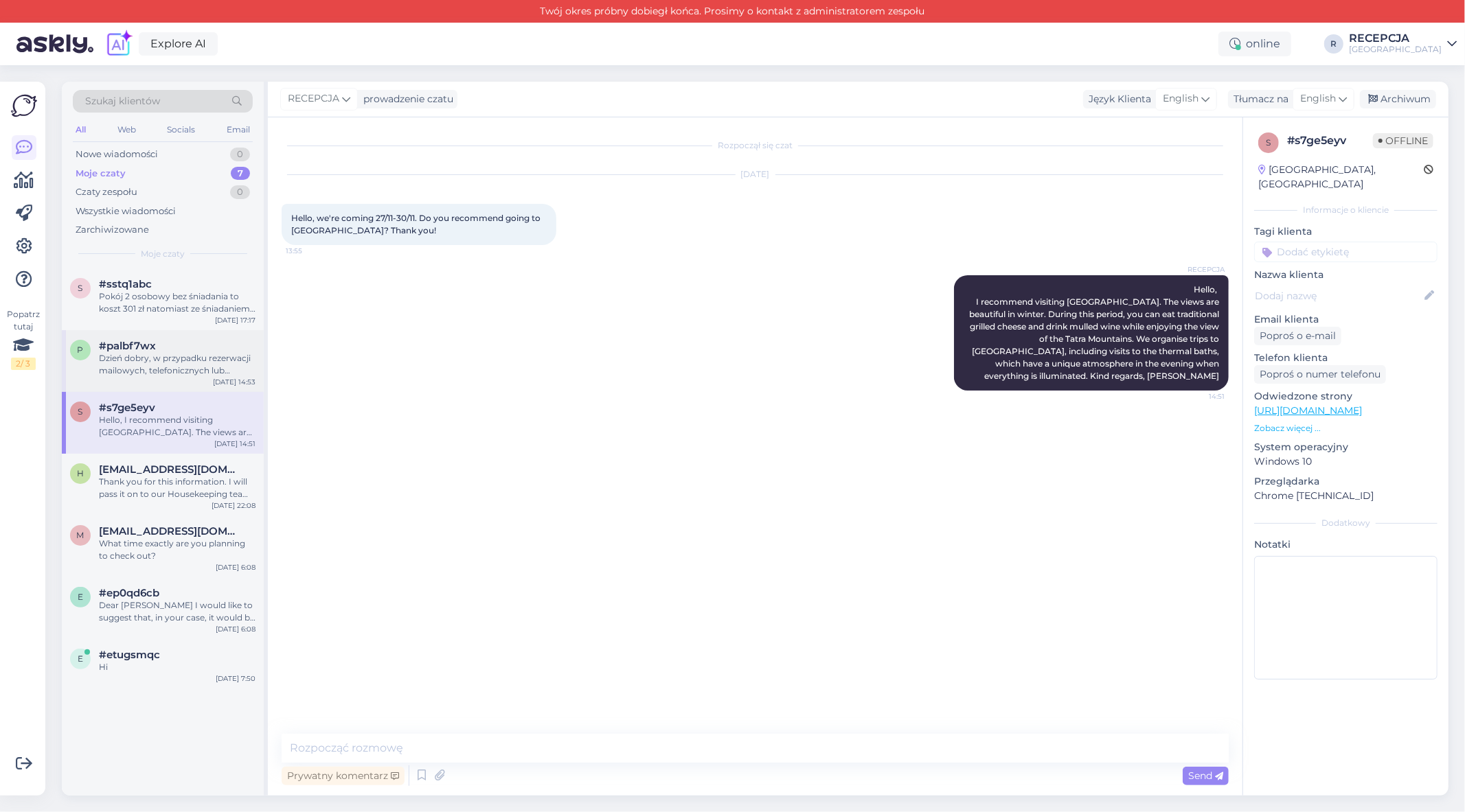
click at [176, 368] on div "Dzień dobry, w przypadku rezerwacji mailowych, telefonicznych lub booking itp. …" at bounding box center [178, 364] width 157 height 25
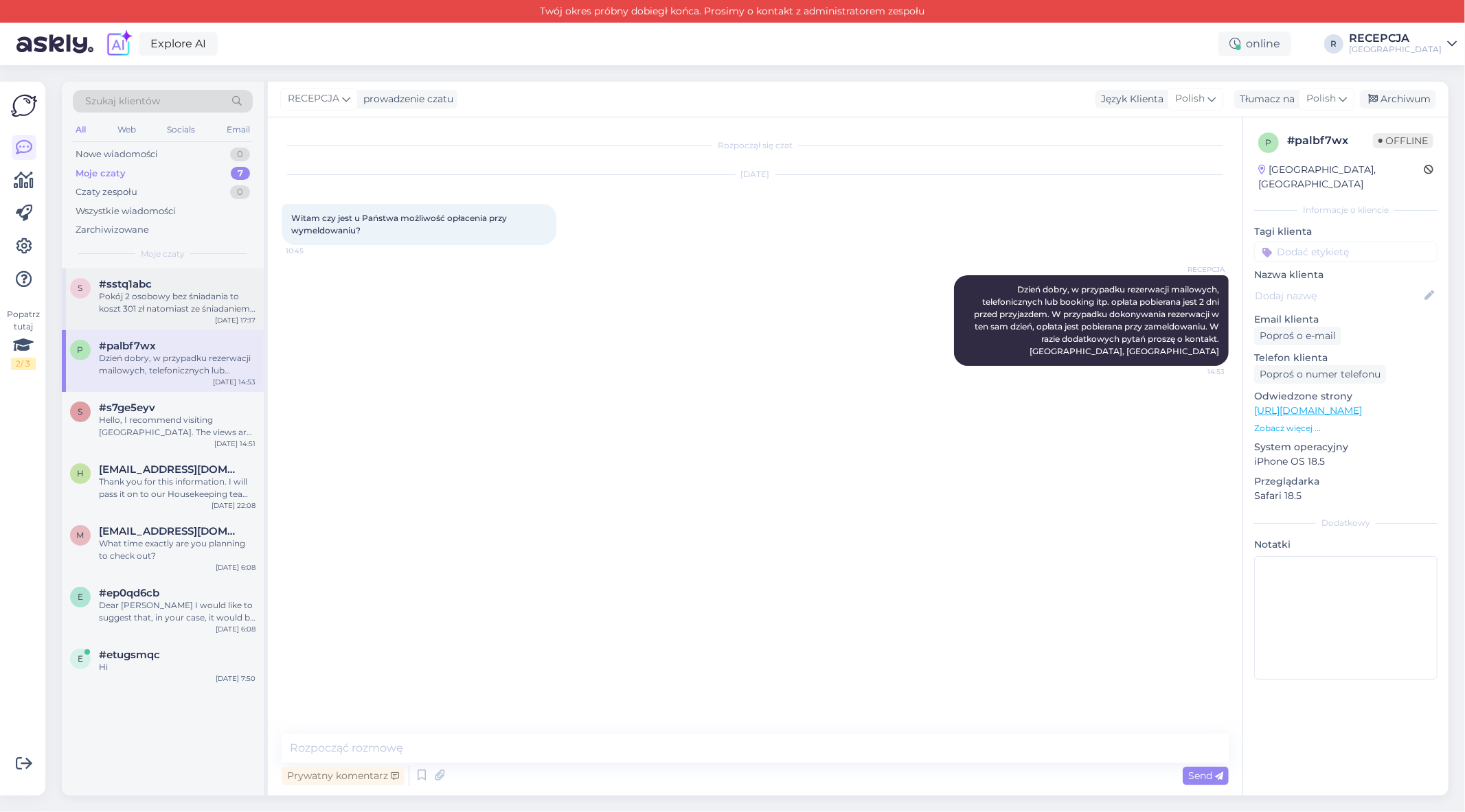
click at [184, 308] on div "Pokój 2 osobowy bez śniadania to koszt 301 zł natomiast ze śniadaniem 442 zł za…" at bounding box center [178, 302] width 157 height 25
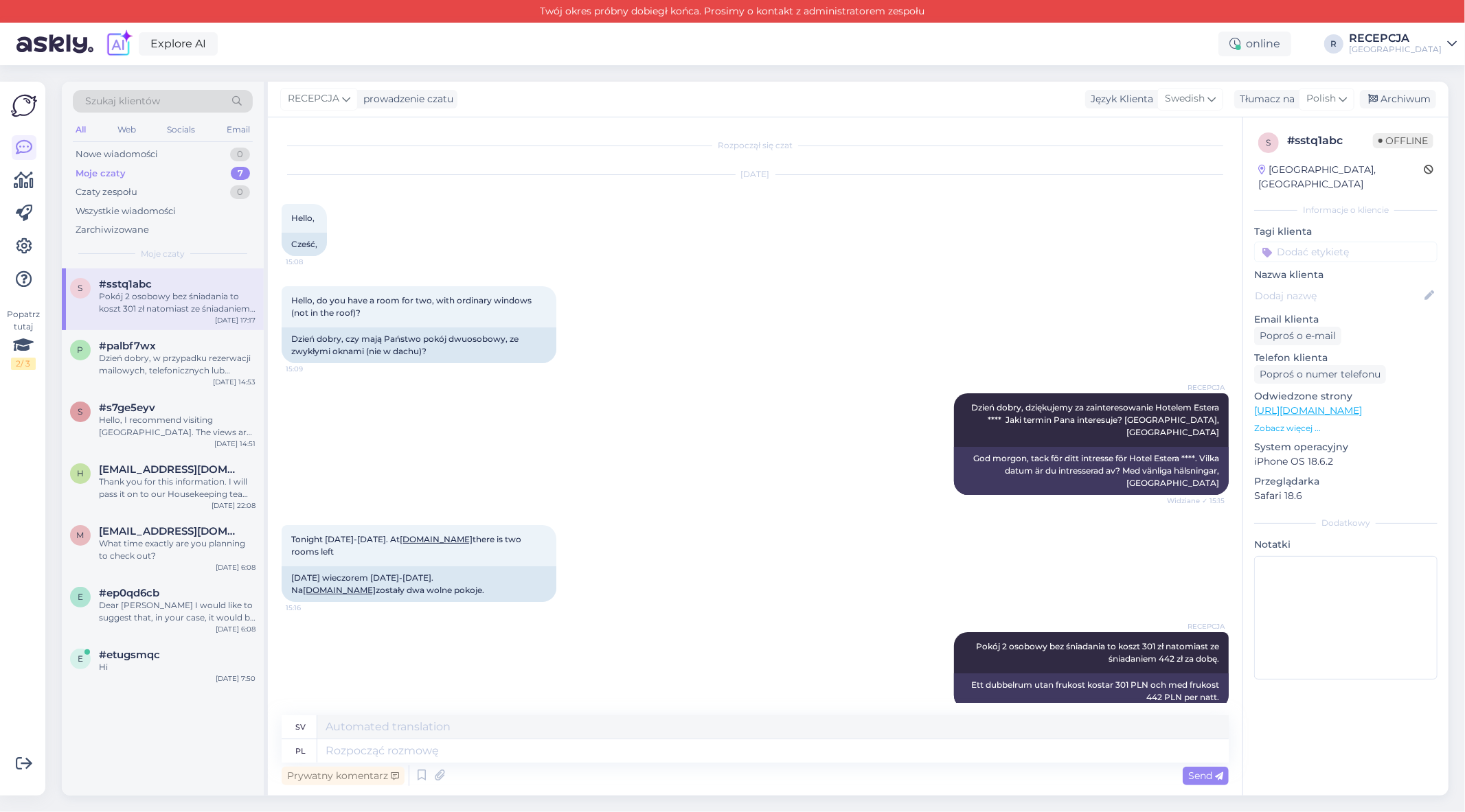
click at [202, 265] on div "Szukaj klientów All Web Socials Email Nowe wiadomości 0 Moje czaty 7 Czaty zesp…" at bounding box center [162, 175] width 202 height 187
click at [166, 348] on div "#palbf7wx" at bounding box center [178, 345] width 157 height 12
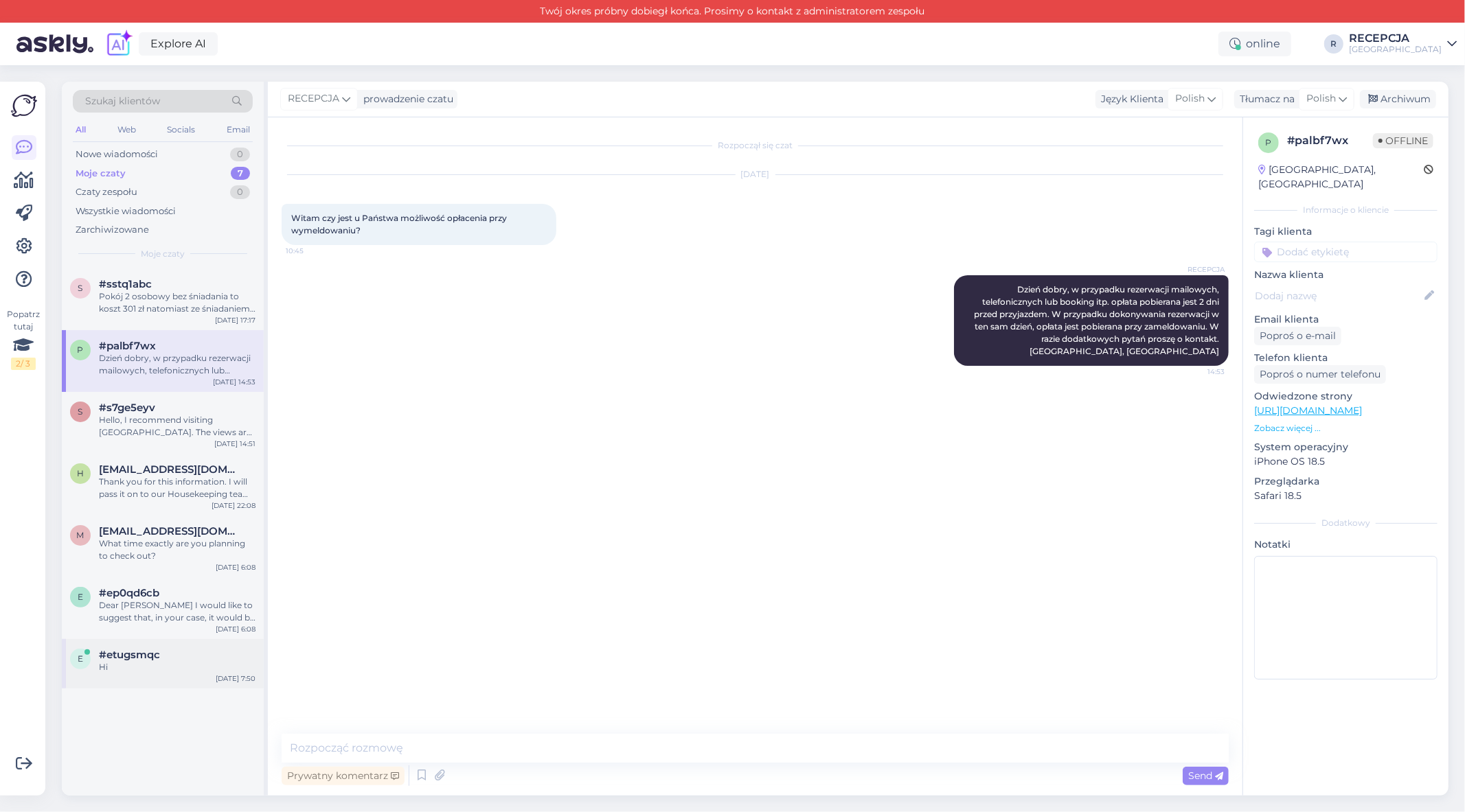
click at [192, 653] on div "#etugsmqc" at bounding box center [178, 655] width 157 height 12
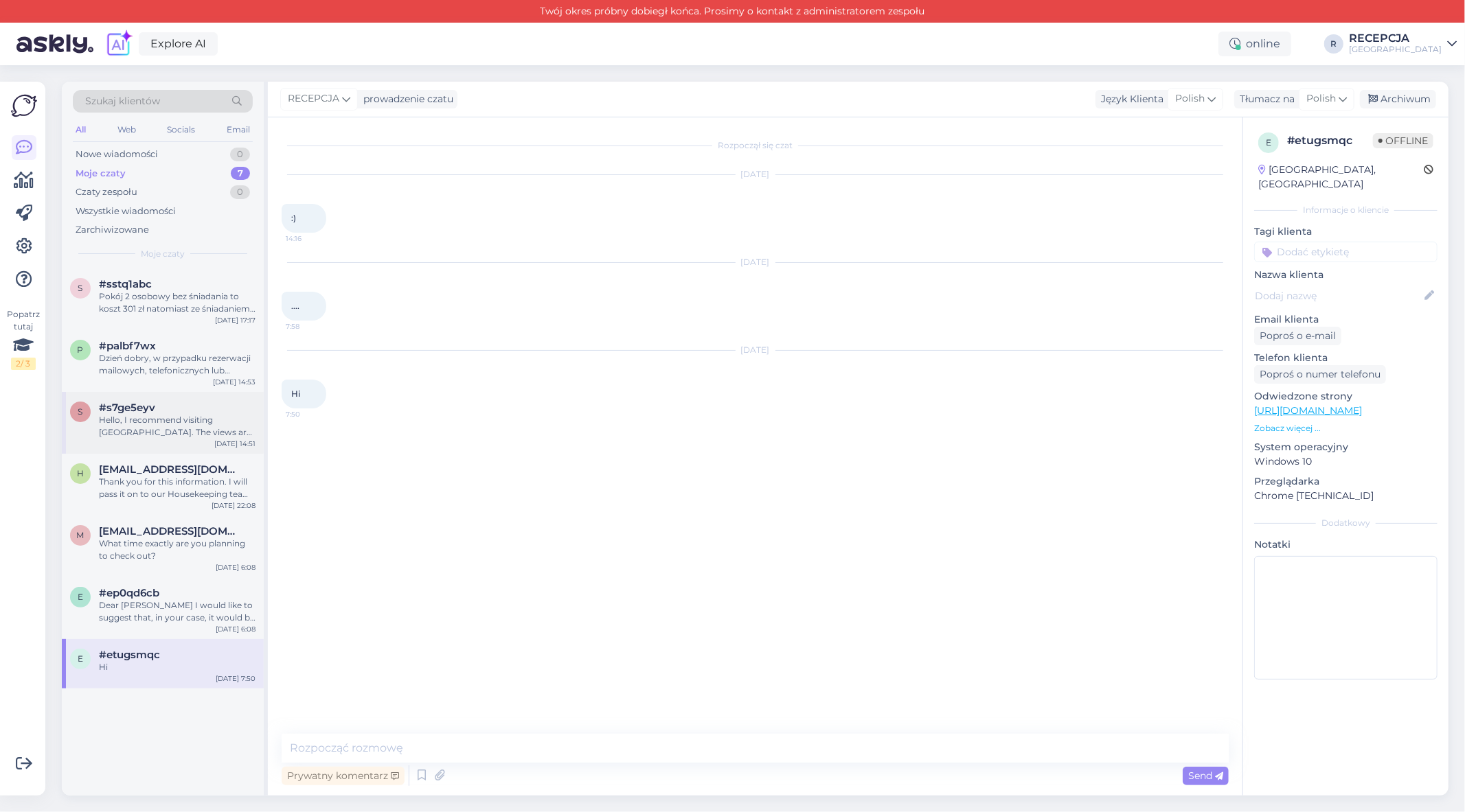
click at [105, 436] on div "Hello, I recommend visiting [GEOGRAPHIC_DATA]. The views are beautiful in winte…" at bounding box center [178, 426] width 157 height 25
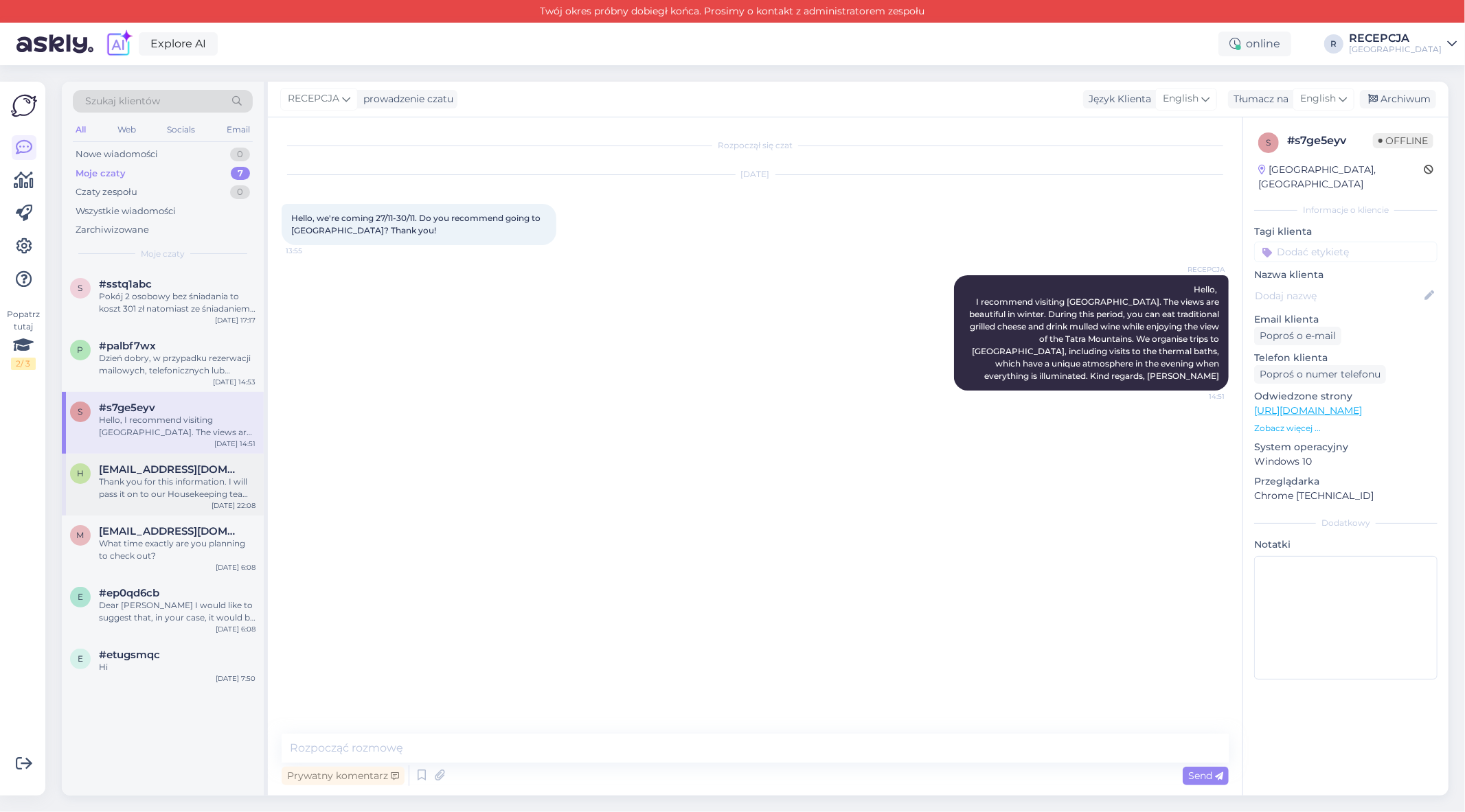
click at [127, 479] on div "Thank you for this information. I will pass it on to our Housekeeping team :)" at bounding box center [178, 488] width 157 height 25
